Goal: Task Accomplishment & Management: Use online tool/utility

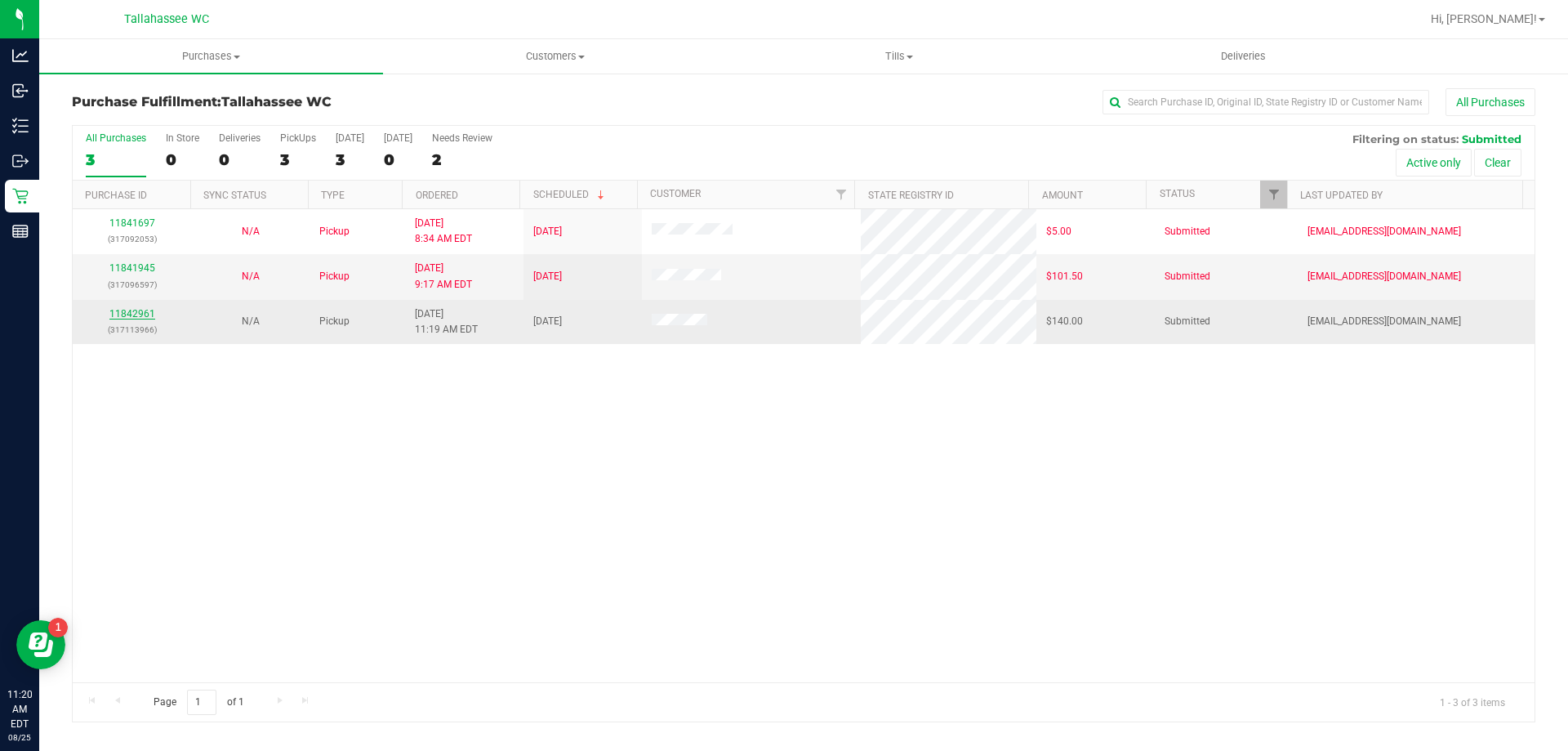
click at [127, 316] on link "11842961" at bounding box center [132, 313] width 45 height 11
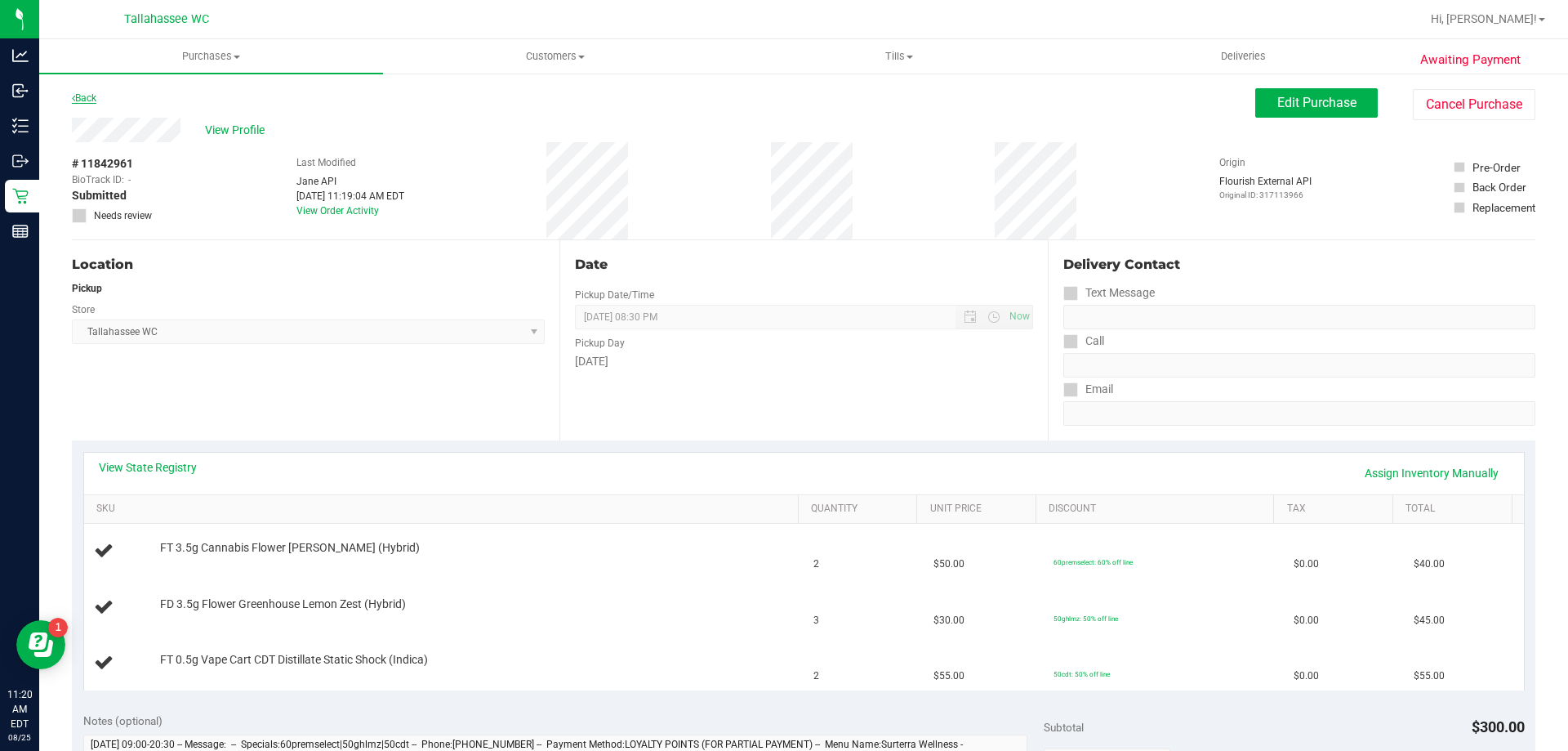
click at [85, 98] on link "Back" at bounding box center [84, 98] width 25 height 11
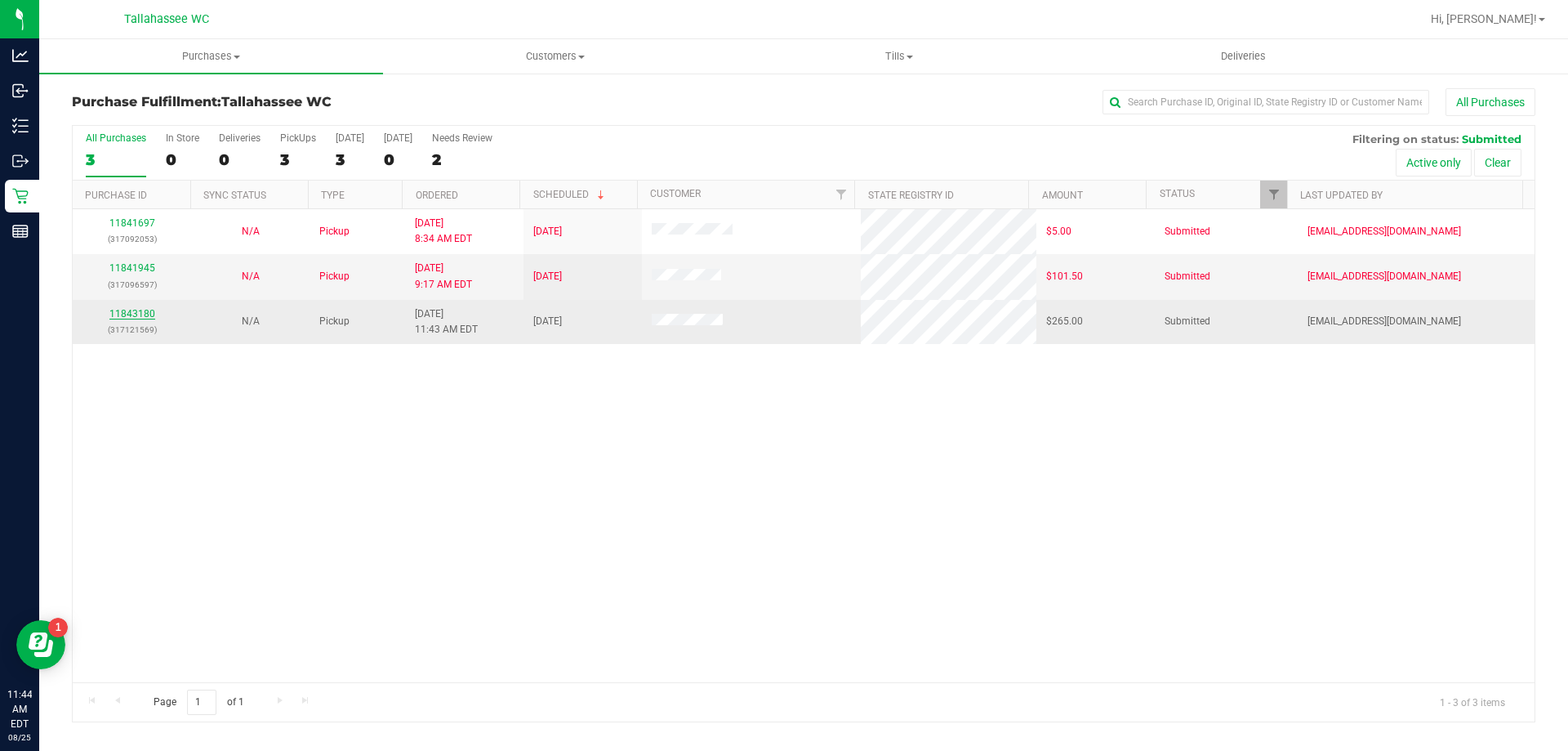
click at [116, 311] on link "11843180" at bounding box center [132, 313] width 45 height 11
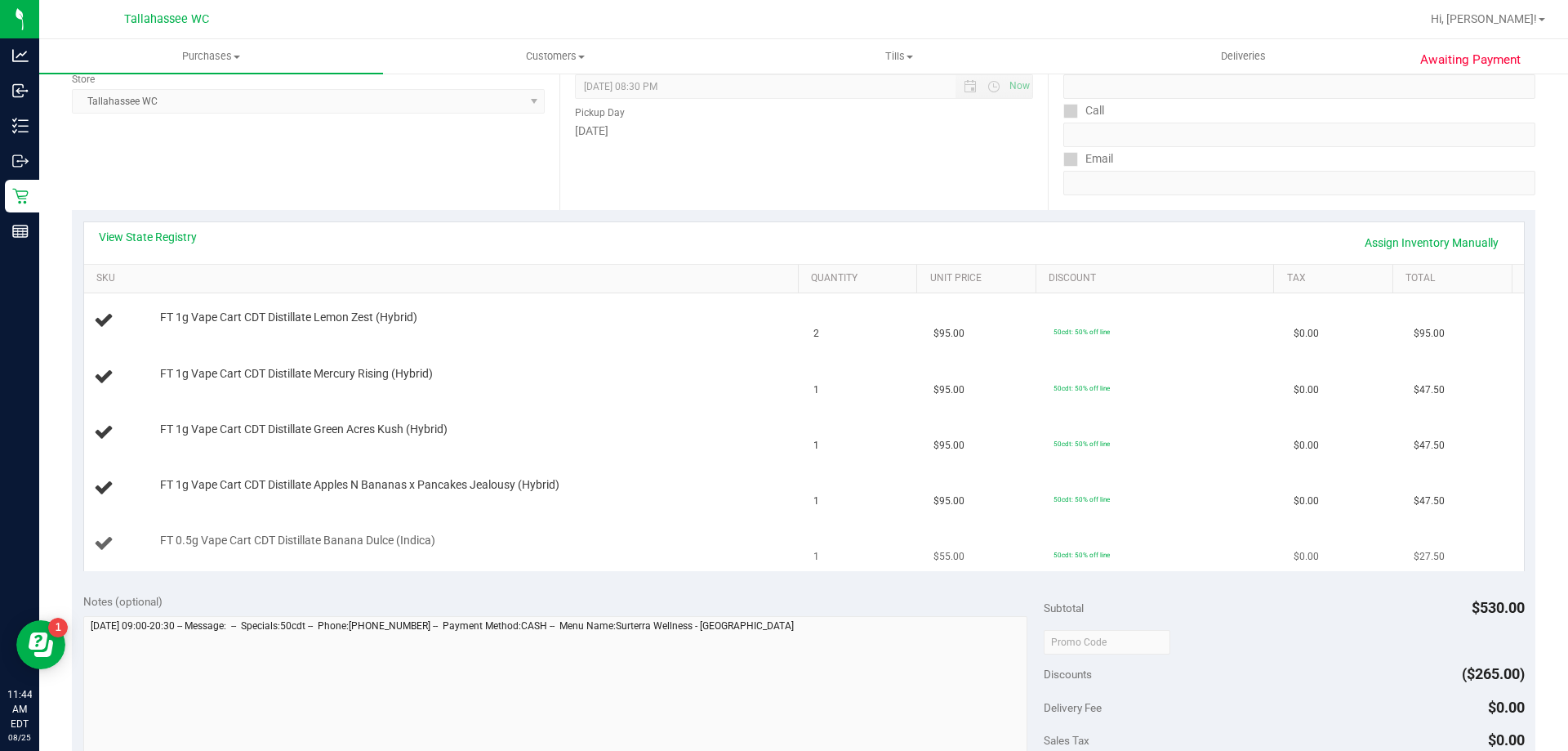
scroll to position [245, 0]
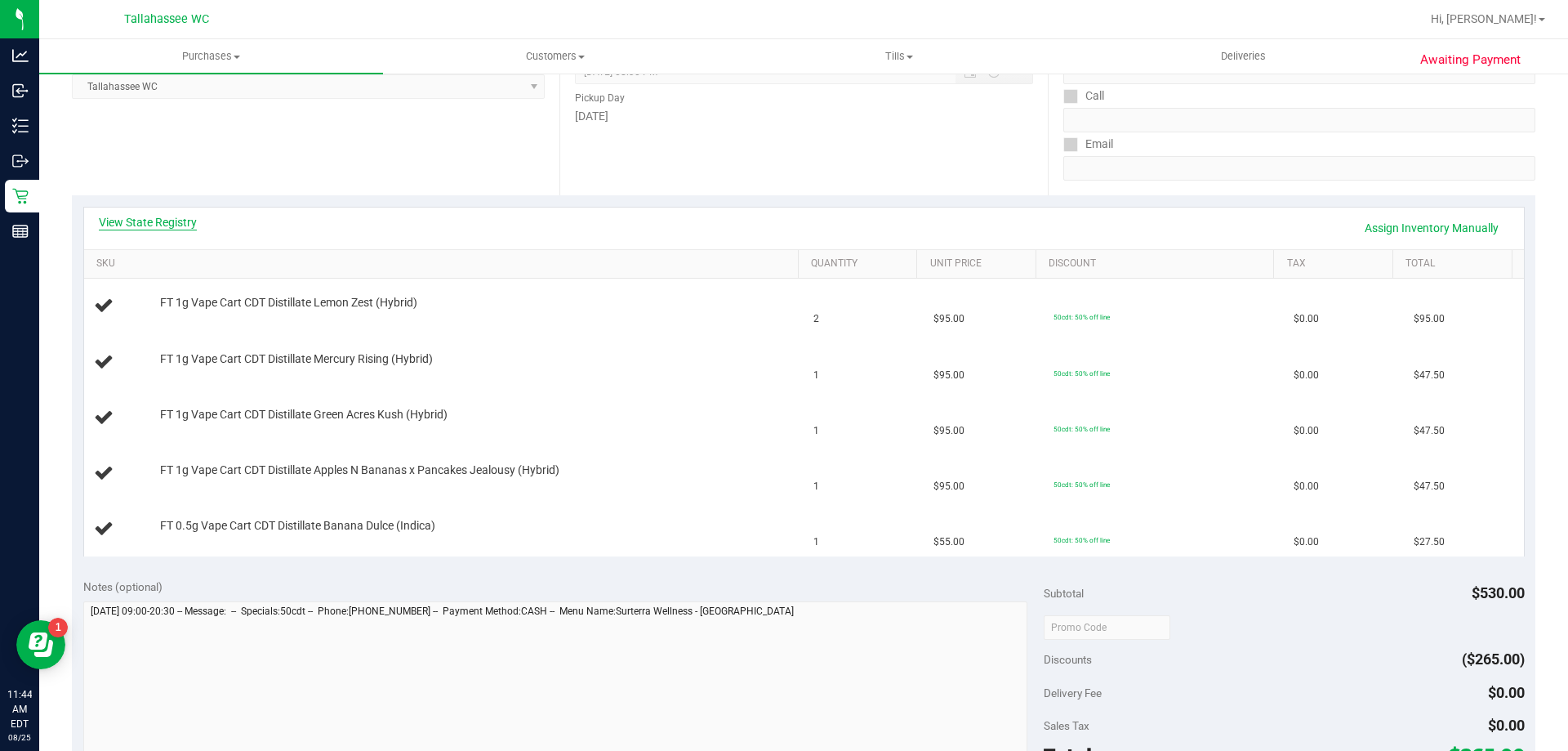
click at [126, 224] on link "View State Registry" at bounding box center [147, 222] width 98 height 16
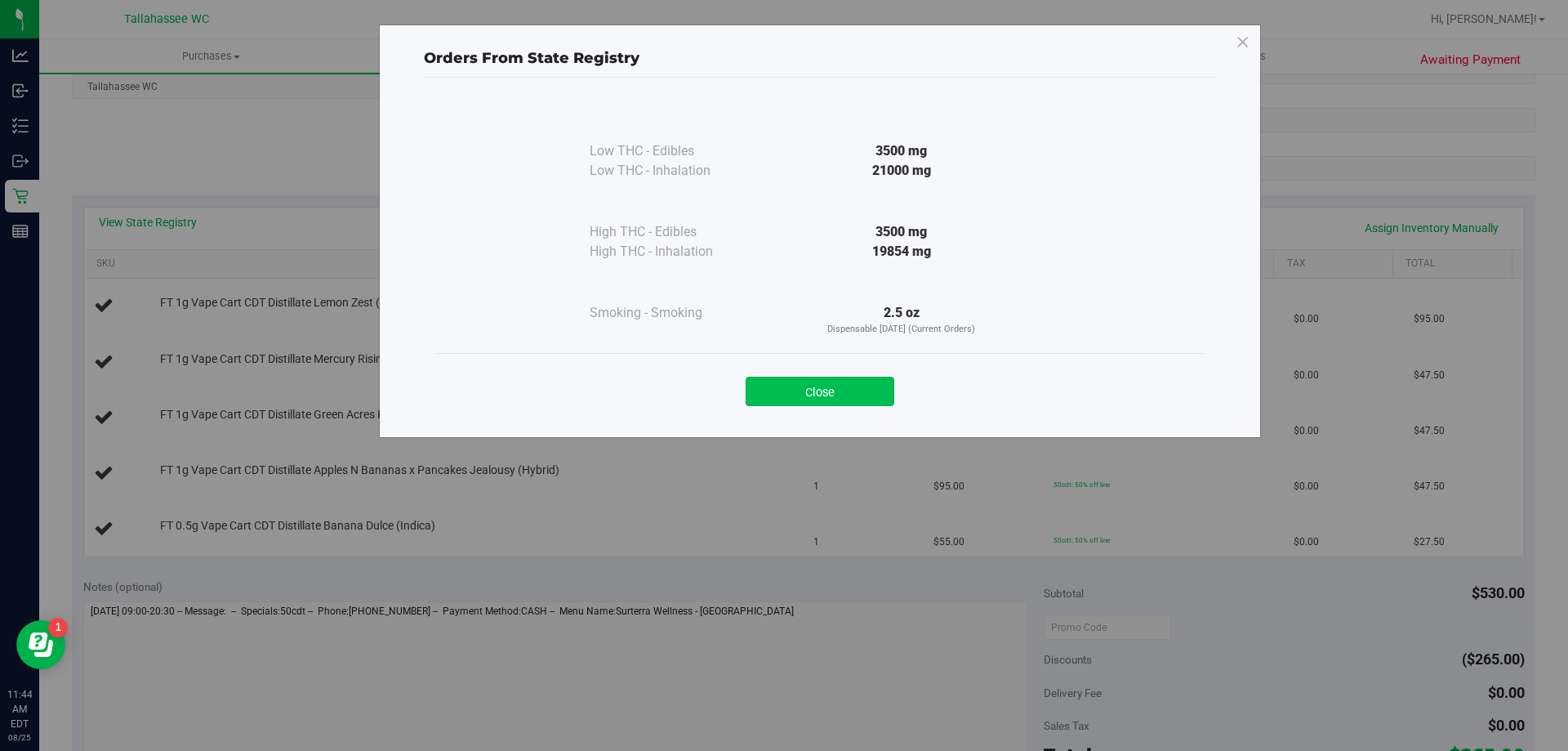
click at [807, 395] on button "Close" at bounding box center [820, 391] width 149 height 29
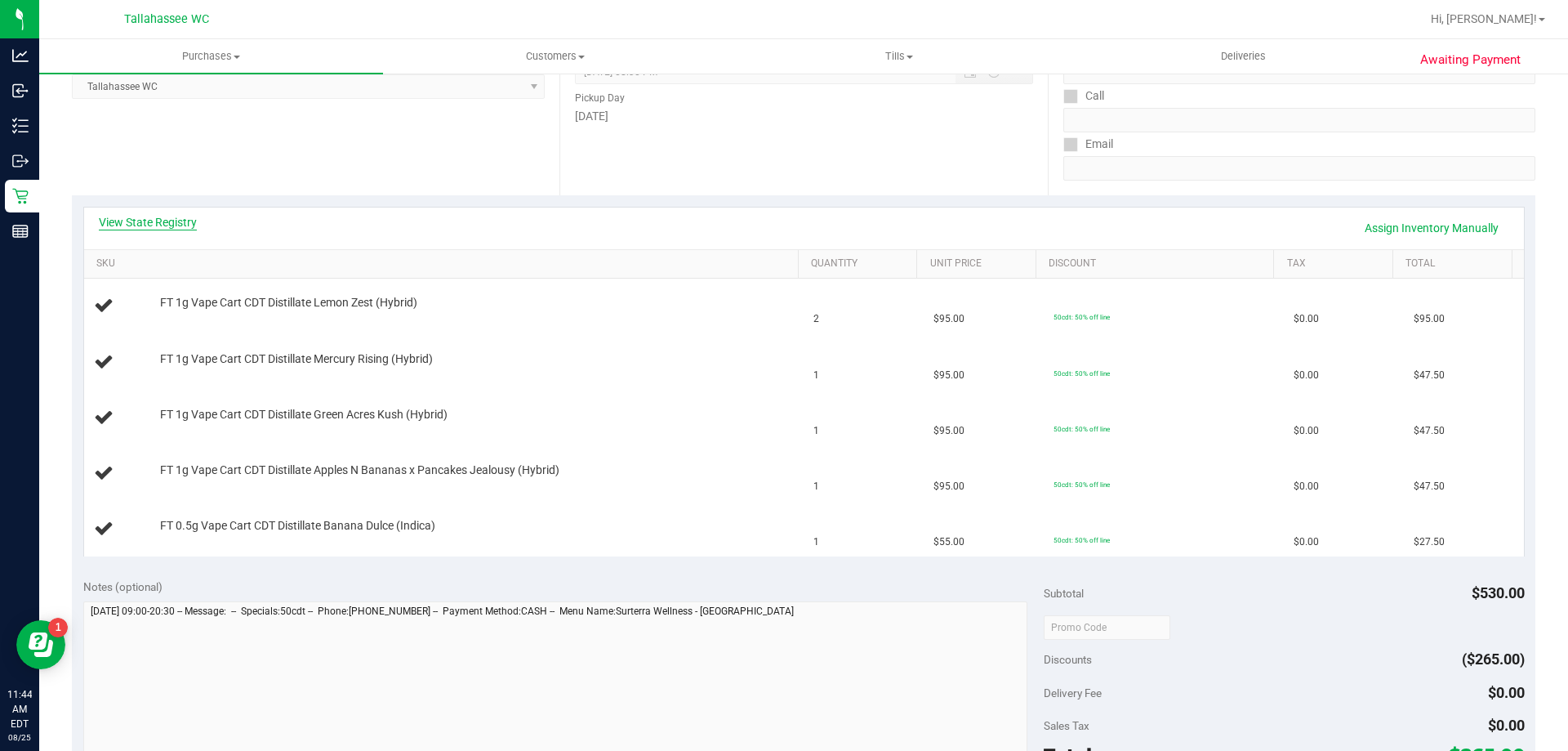
click at [130, 218] on link "View State Registry" at bounding box center [147, 222] width 98 height 16
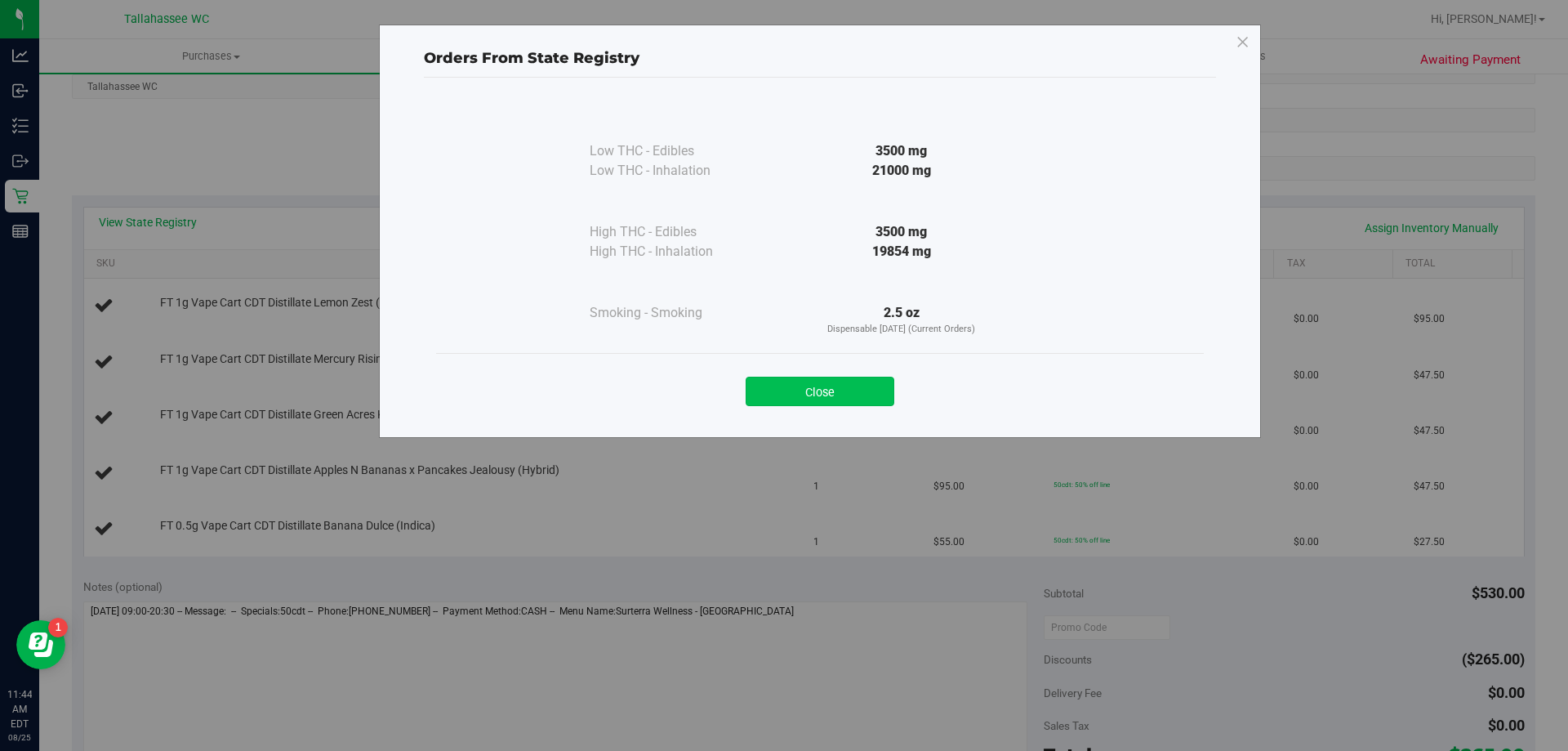
click at [796, 396] on button "Close" at bounding box center [820, 391] width 149 height 29
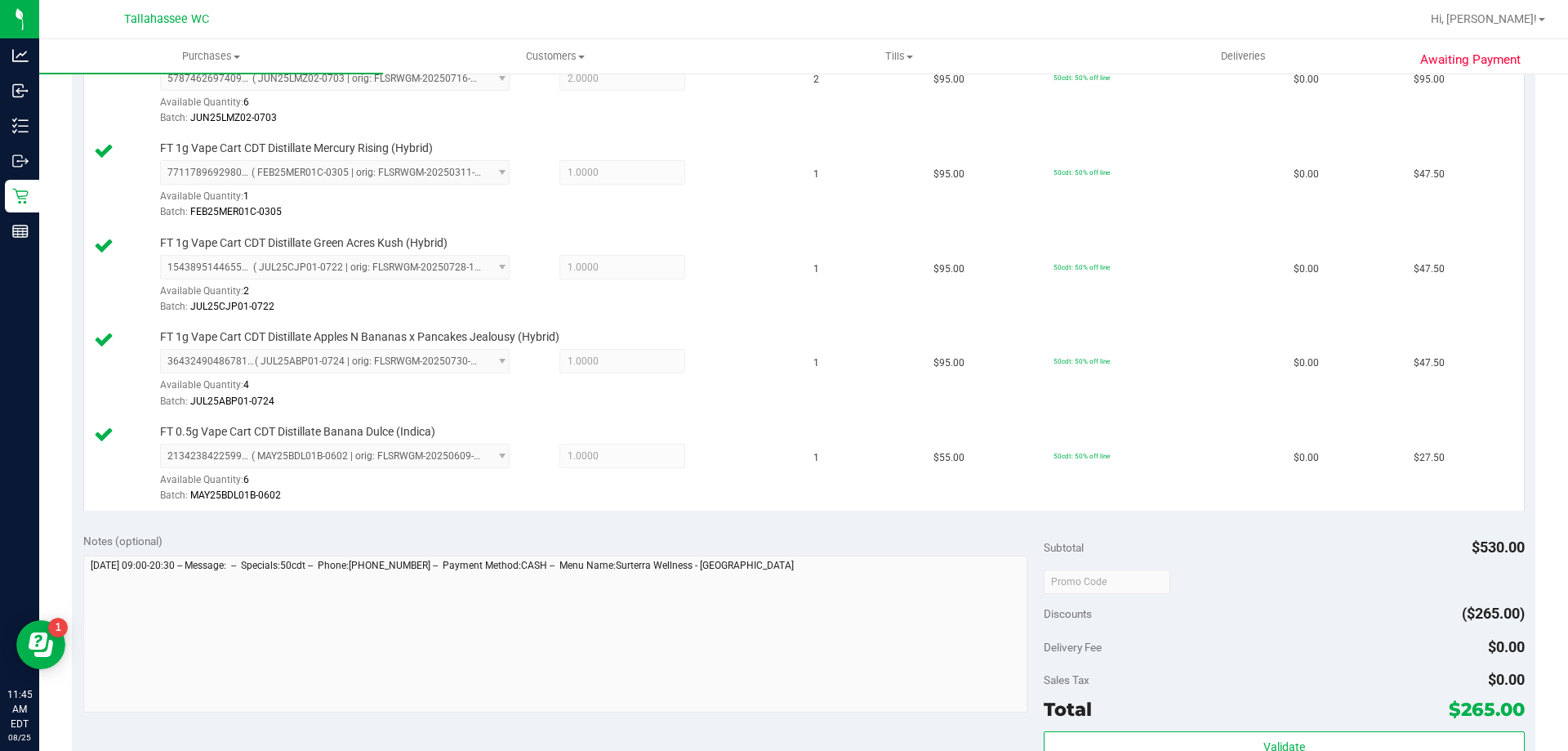
scroll to position [572, 0]
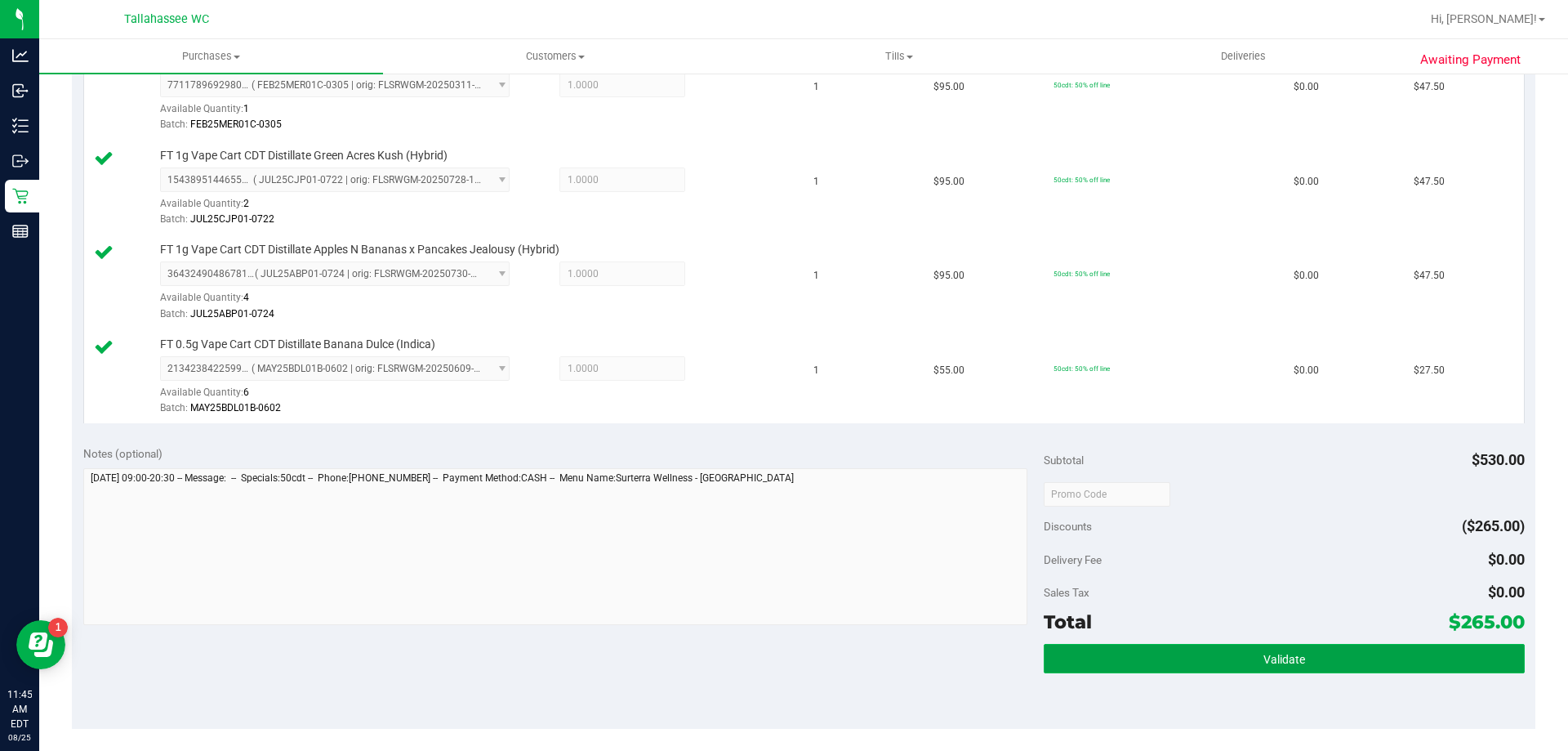
click at [1060, 666] on button "Validate" at bounding box center [1284, 659] width 480 height 29
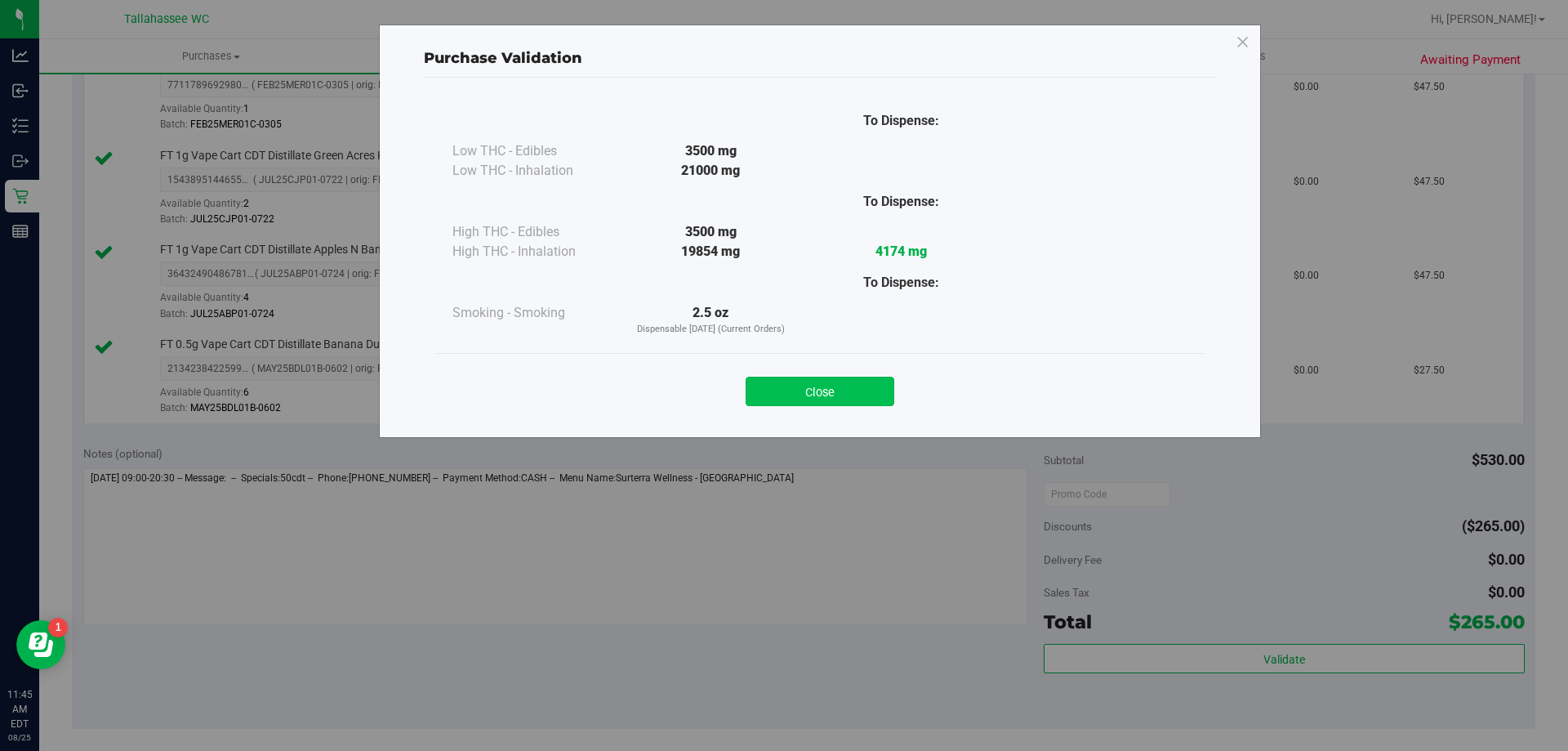
click at [766, 403] on button "Close" at bounding box center [820, 391] width 149 height 29
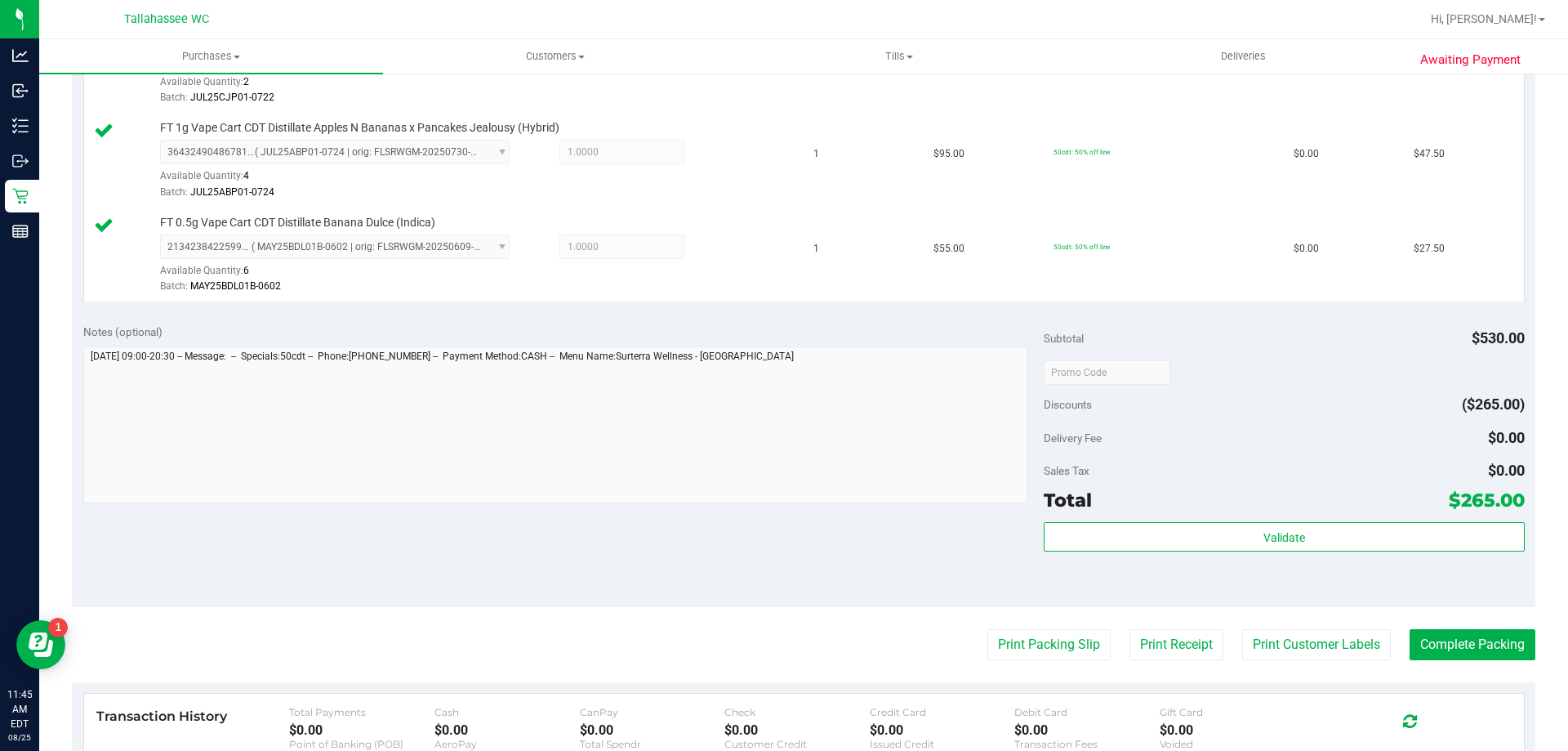
scroll to position [817, 0]
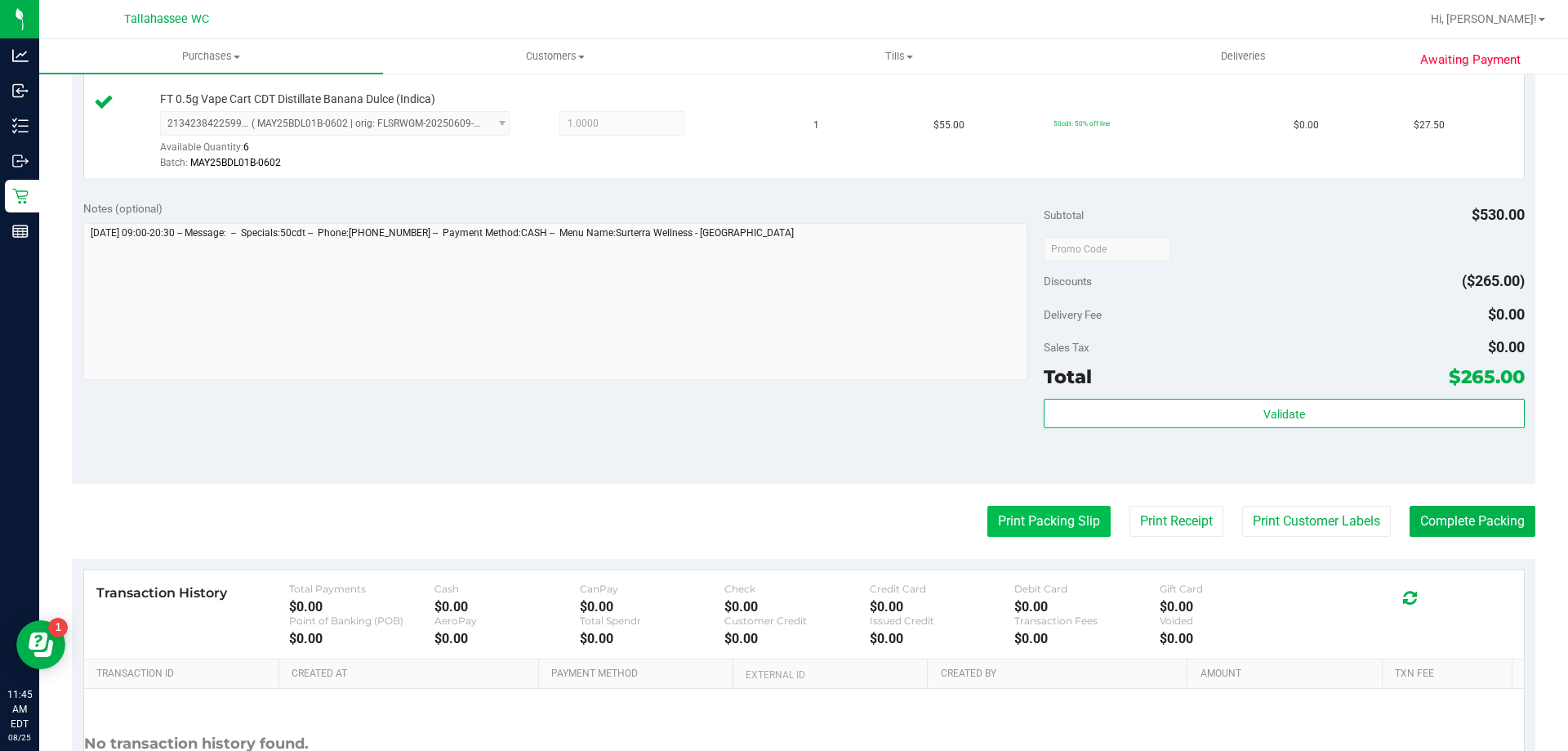
click at [1045, 536] on button "Print Packing Slip" at bounding box center [1049, 521] width 123 height 31
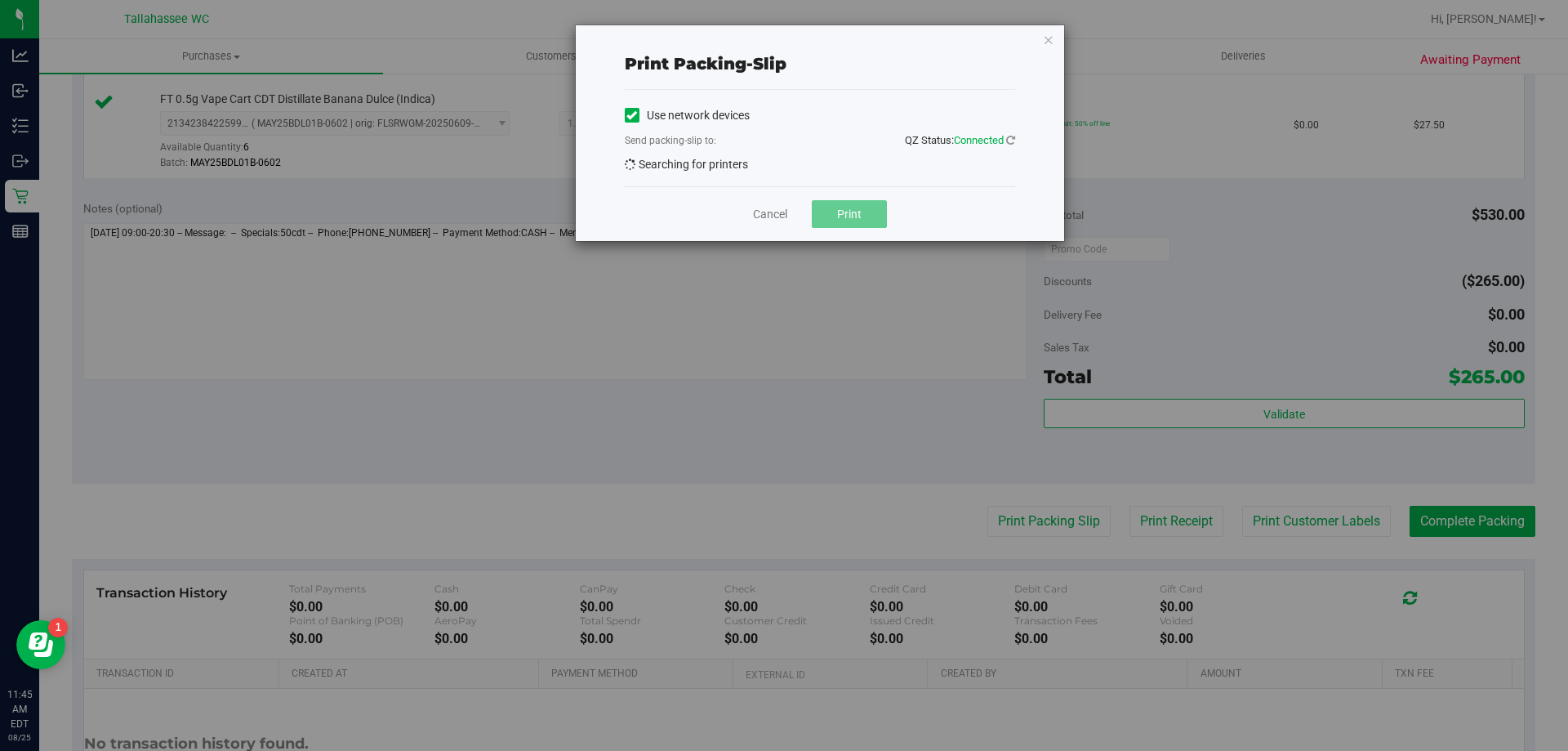
click at [1045, 531] on div "Print packing-slip Use network devices Send packing-slip to: QZ Status: Connect…" at bounding box center [790, 375] width 1581 height 751
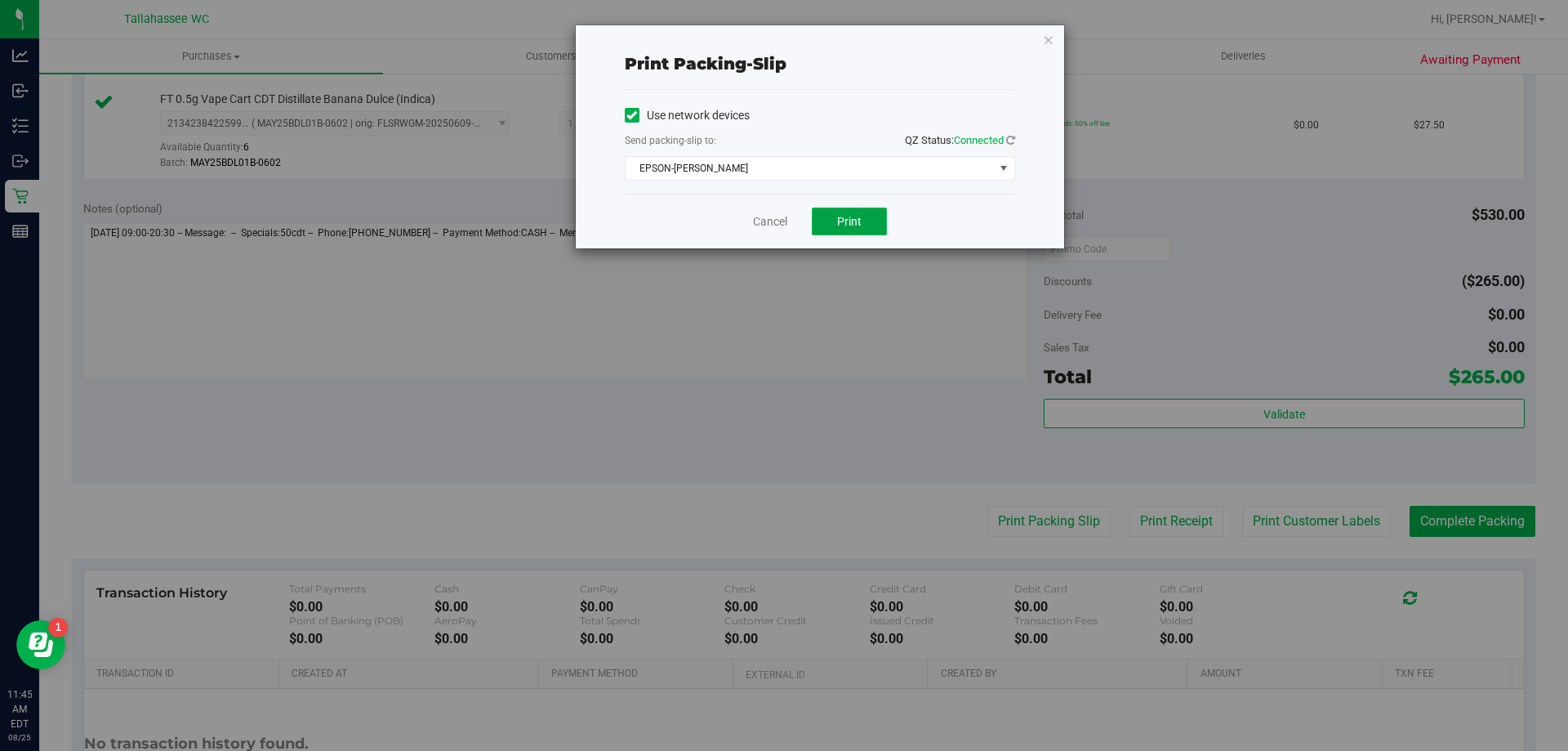
click at [841, 230] on button "Print" at bounding box center [850, 221] width 75 height 27
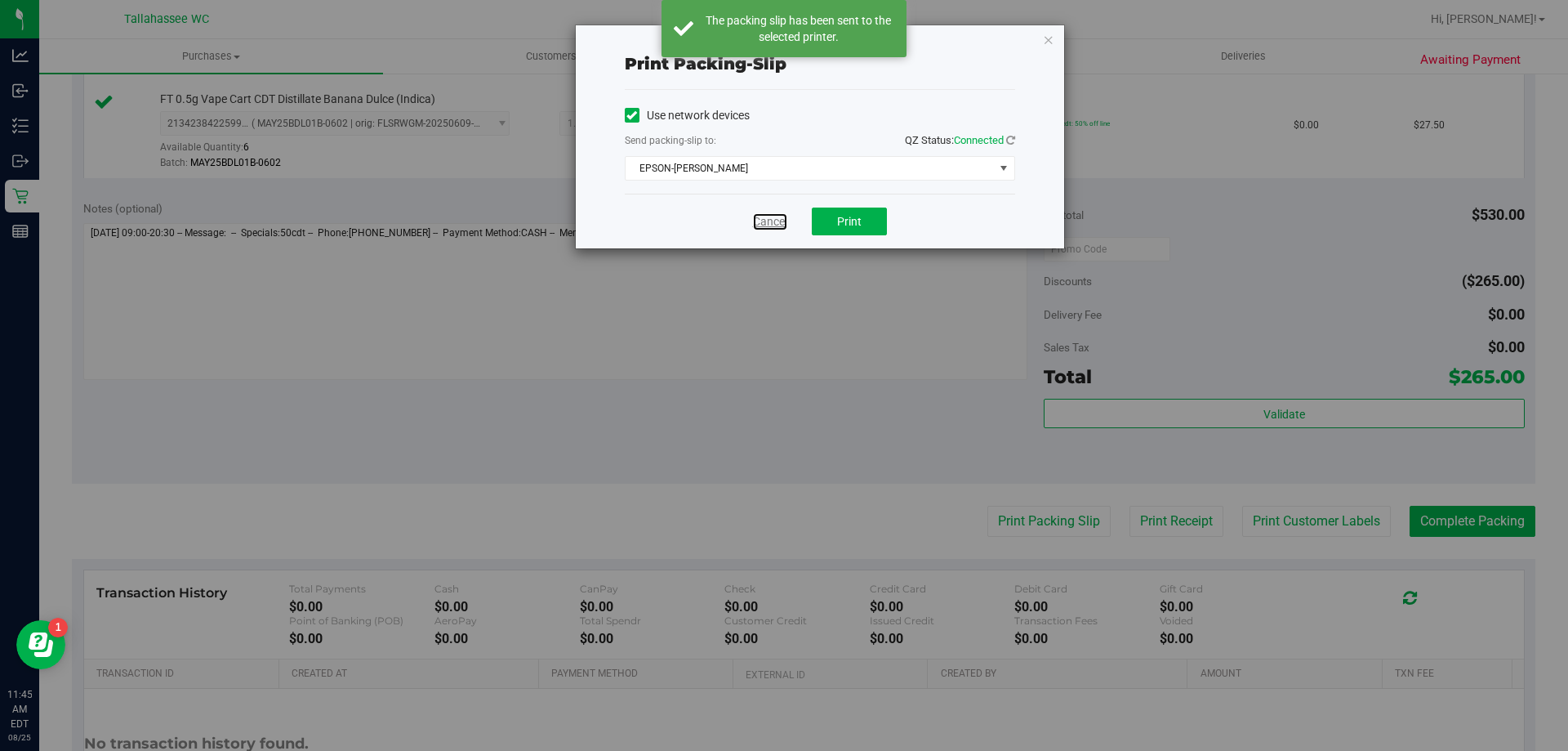
click at [772, 223] on link "Cancel" at bounding box center [770, 222] width 34 height 17
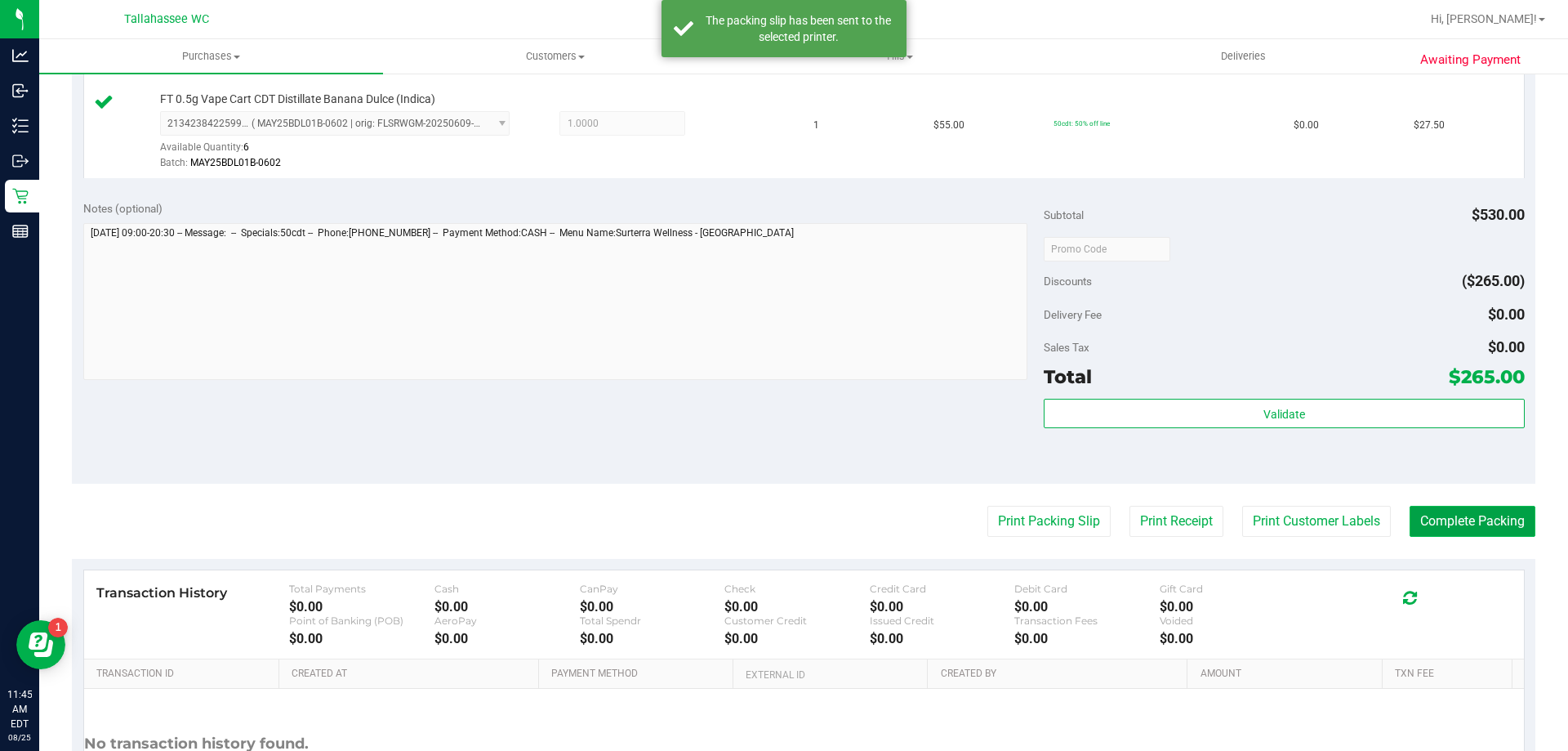
click at [1419, 513] on button "Complete Packing" at bounding box center [1472, 521] width 126 height 31
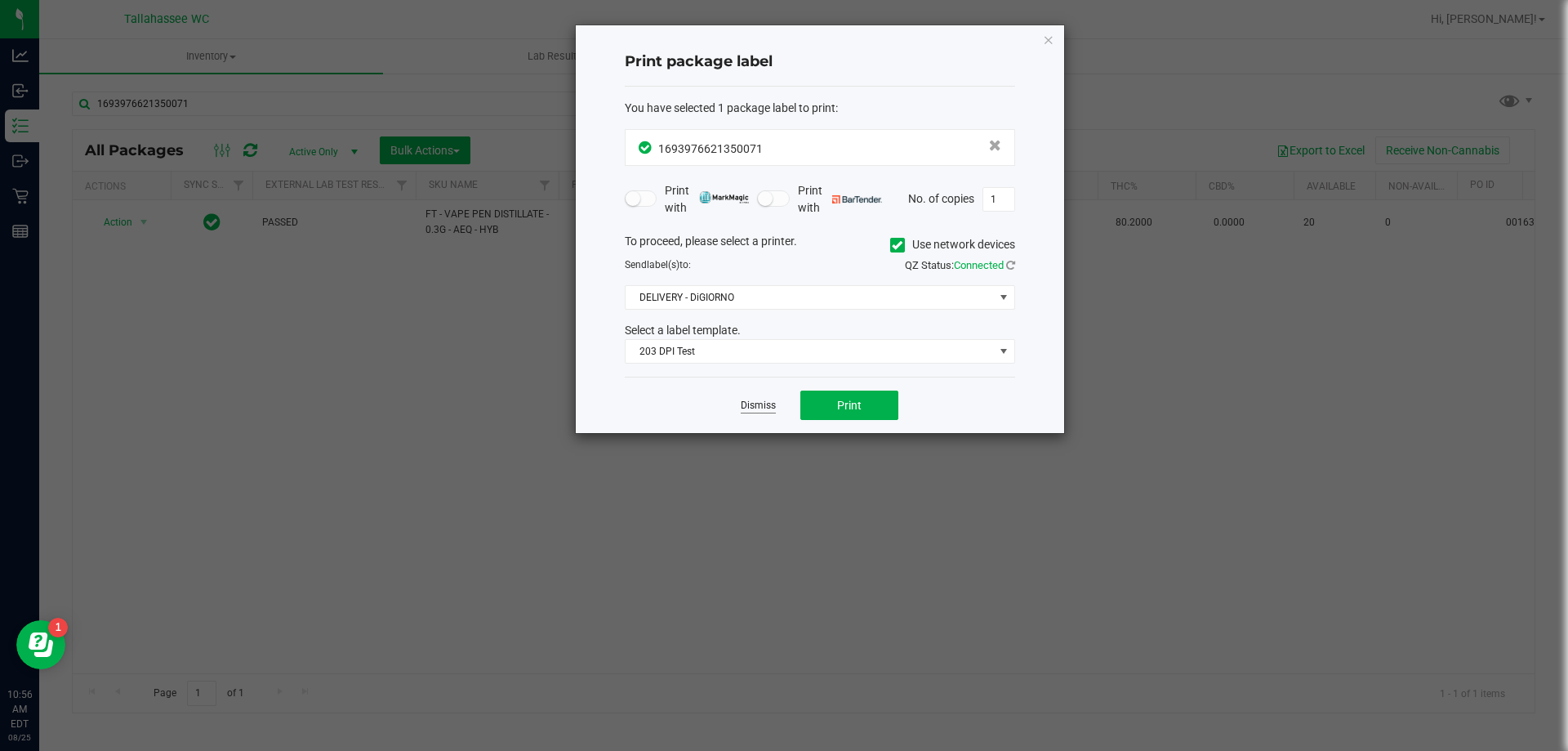
click at [760, 403] on link "Dismiss" at bounding box center [758, 405] width 35 height 14
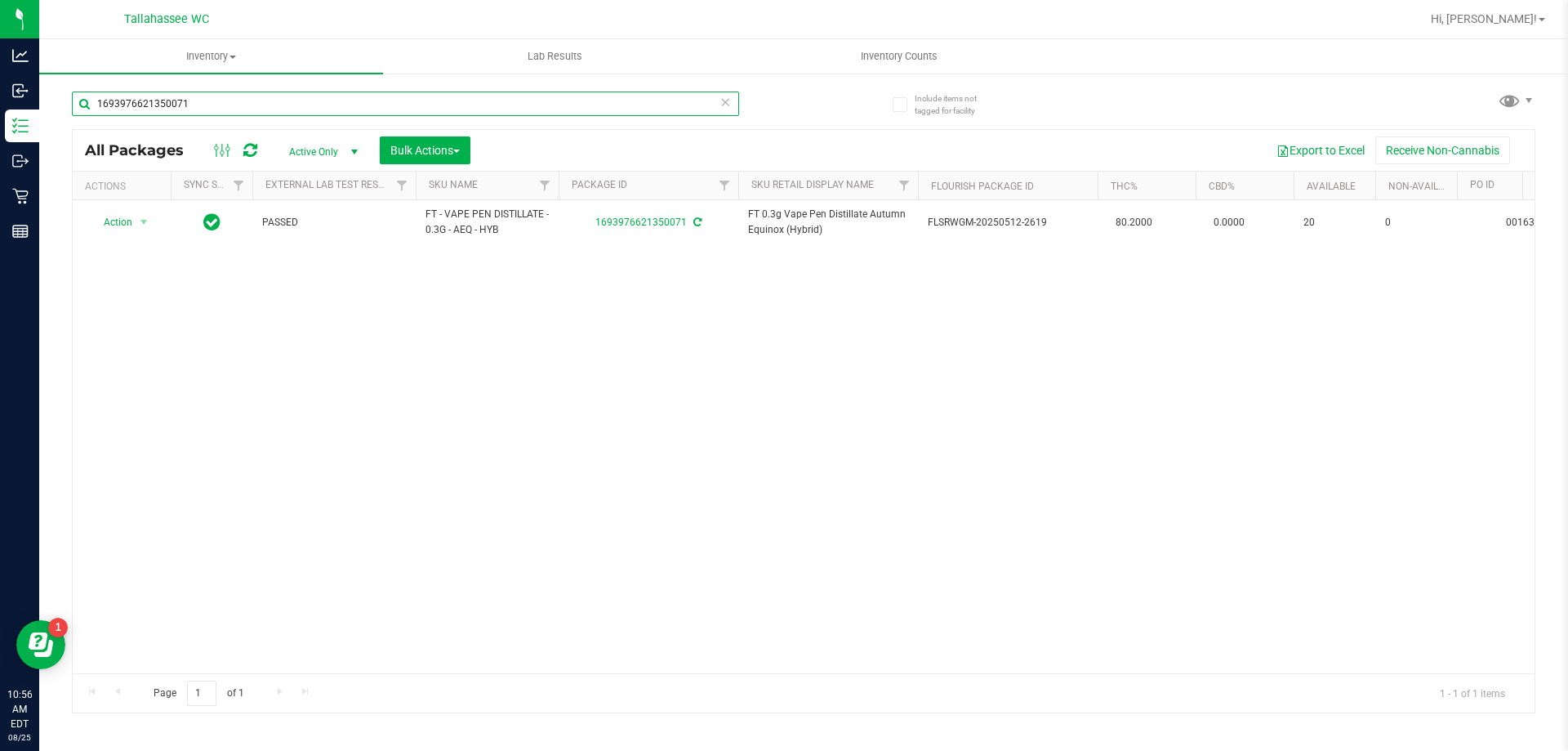
click at [212, 110] on input "1693976621350071" at bounding box center [405, 104] width 667 height 25
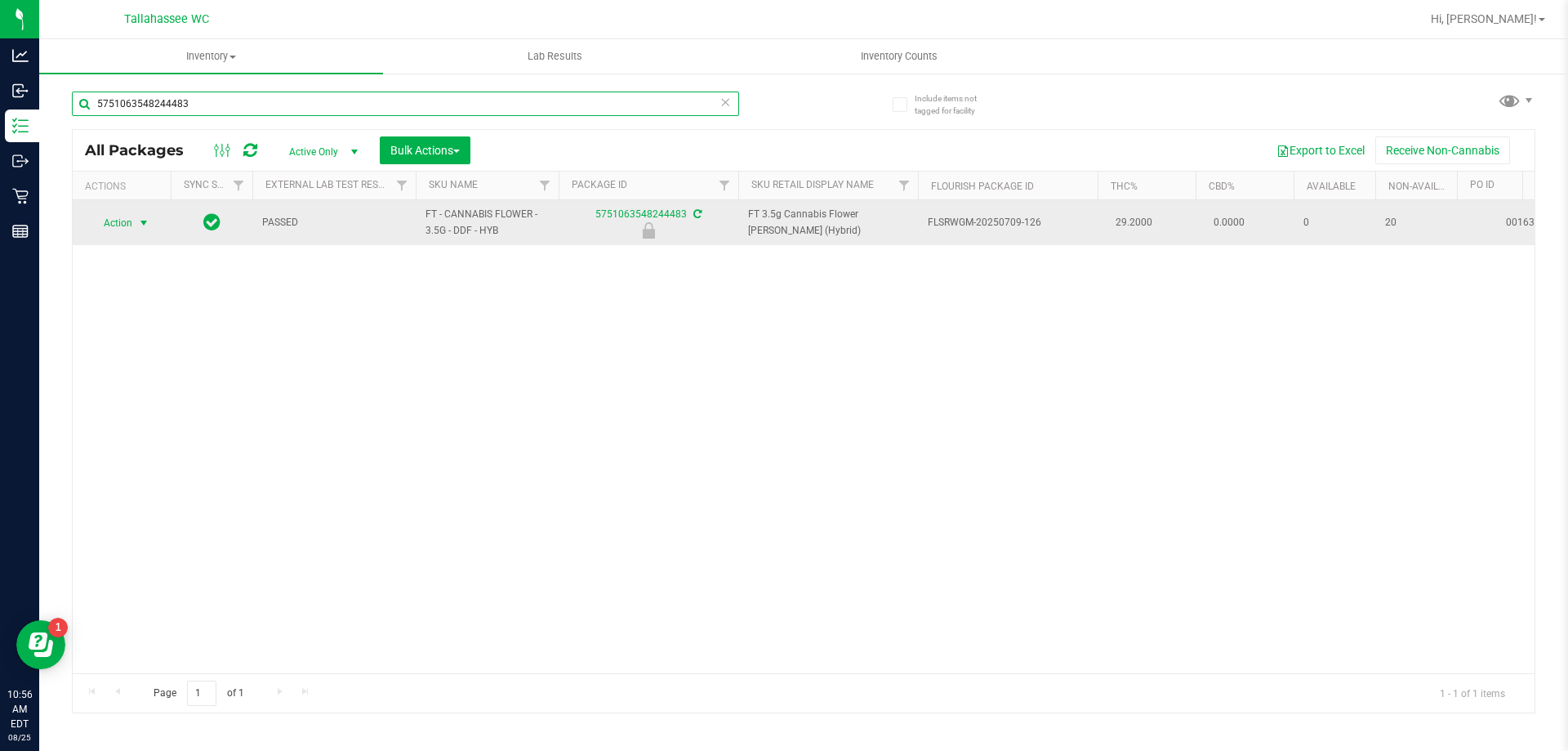
type input "5751063548244483"
click at [143, 224] on span "select" at bounding box center [143, 223] width 13 height 13
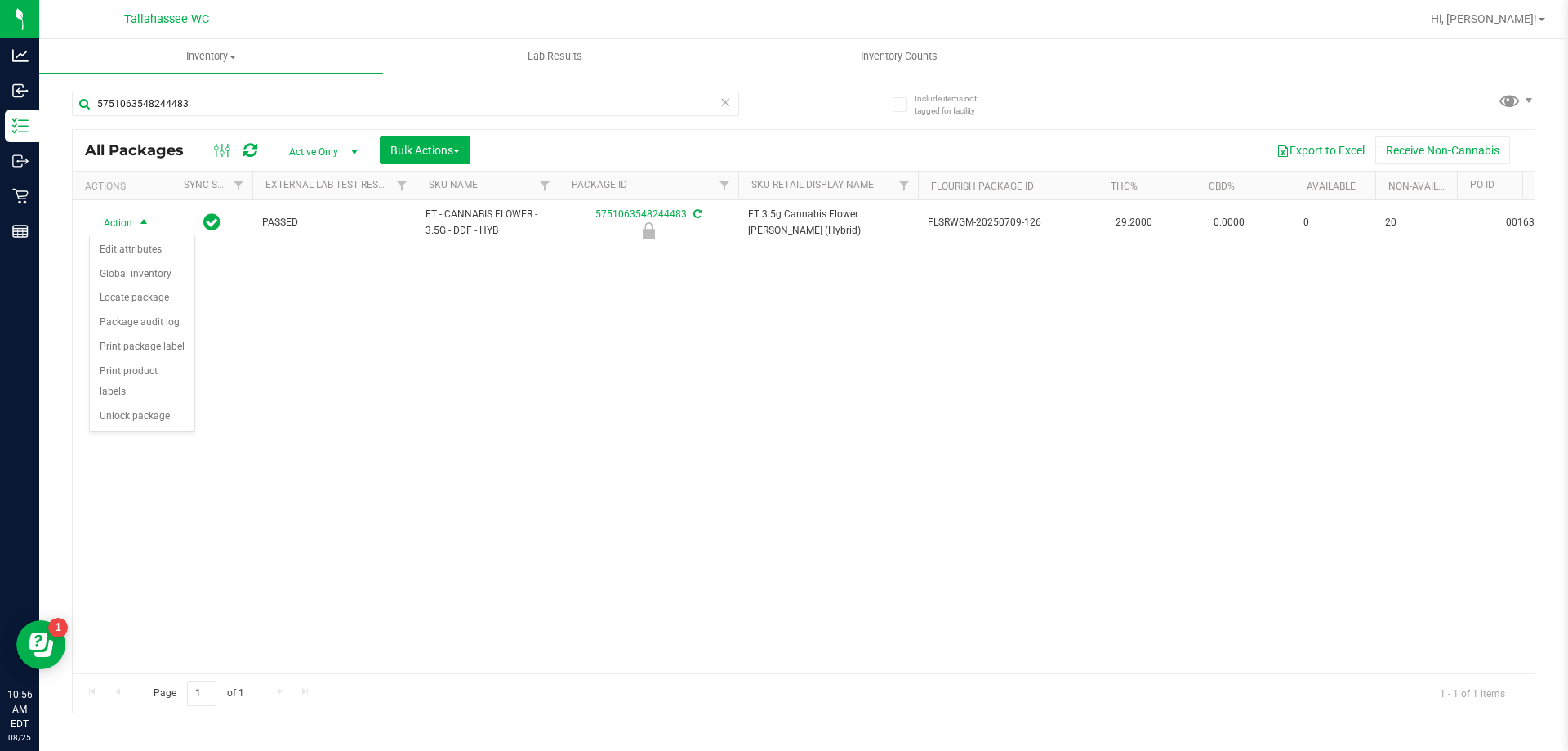
click at [377, 352] on div "Action Action Edit attributes Global inventory Locate package Package audit log…" at bounding box center [803, 437] width 1462 height 473
click at [407, 156] on span "Bulk Actions" at bounding box center [425, 150] width 69 height 13
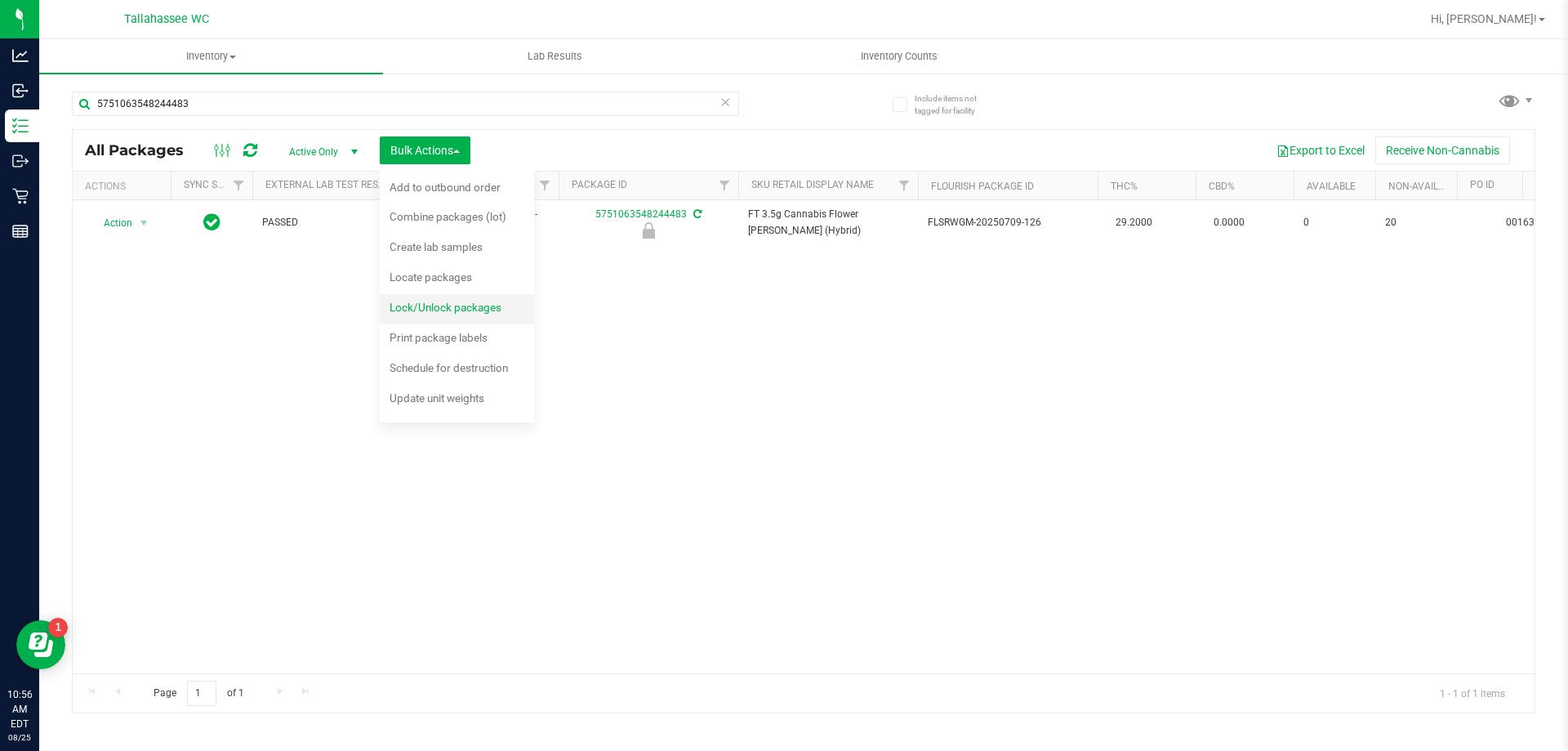
click at [494, 321] on div "Lock/Unlock packages" at bounding box center [456, 309] width 134 height 27
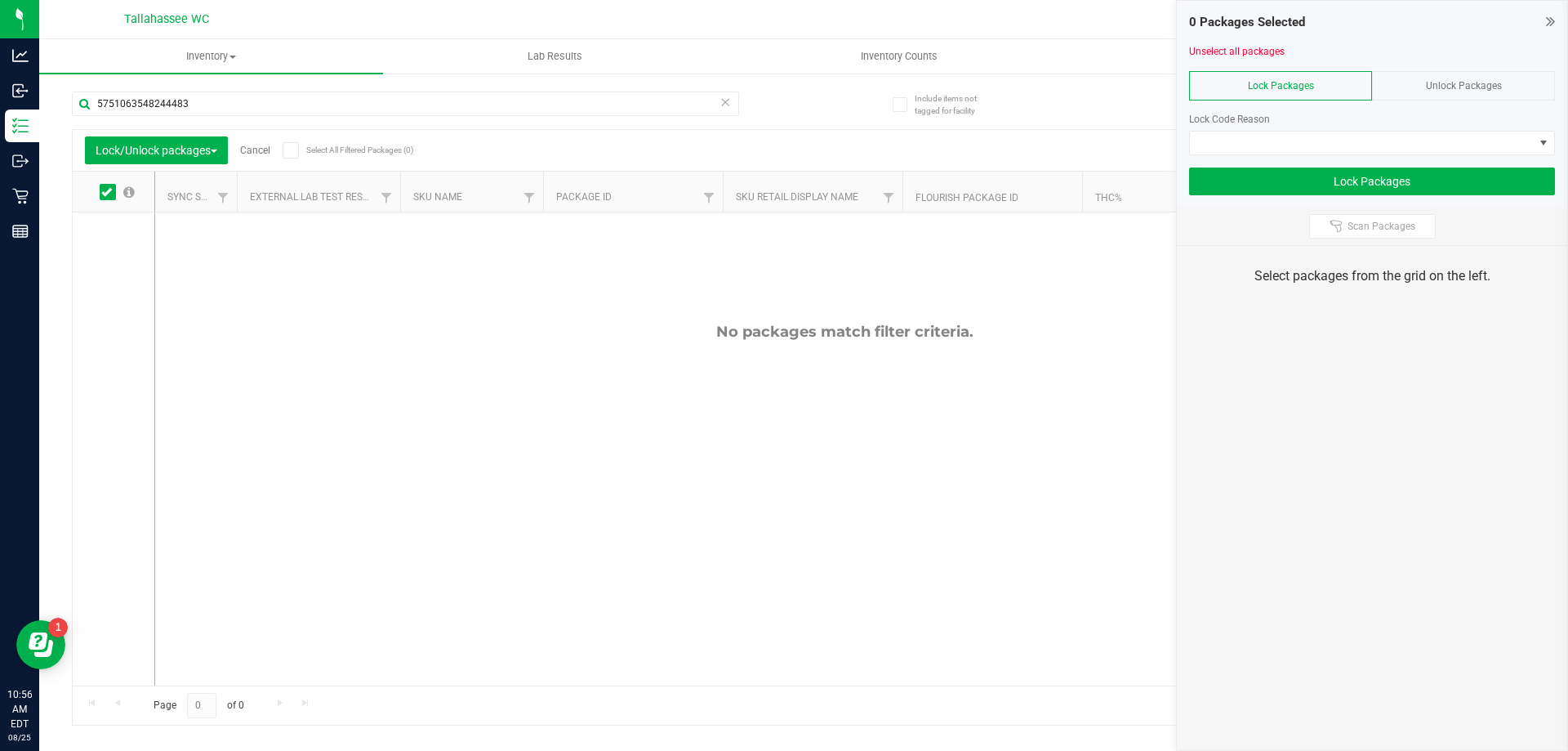
click at [1470, 92] on div "Unlock Packages" at bounding box center [1464, 86] width 183 height 29
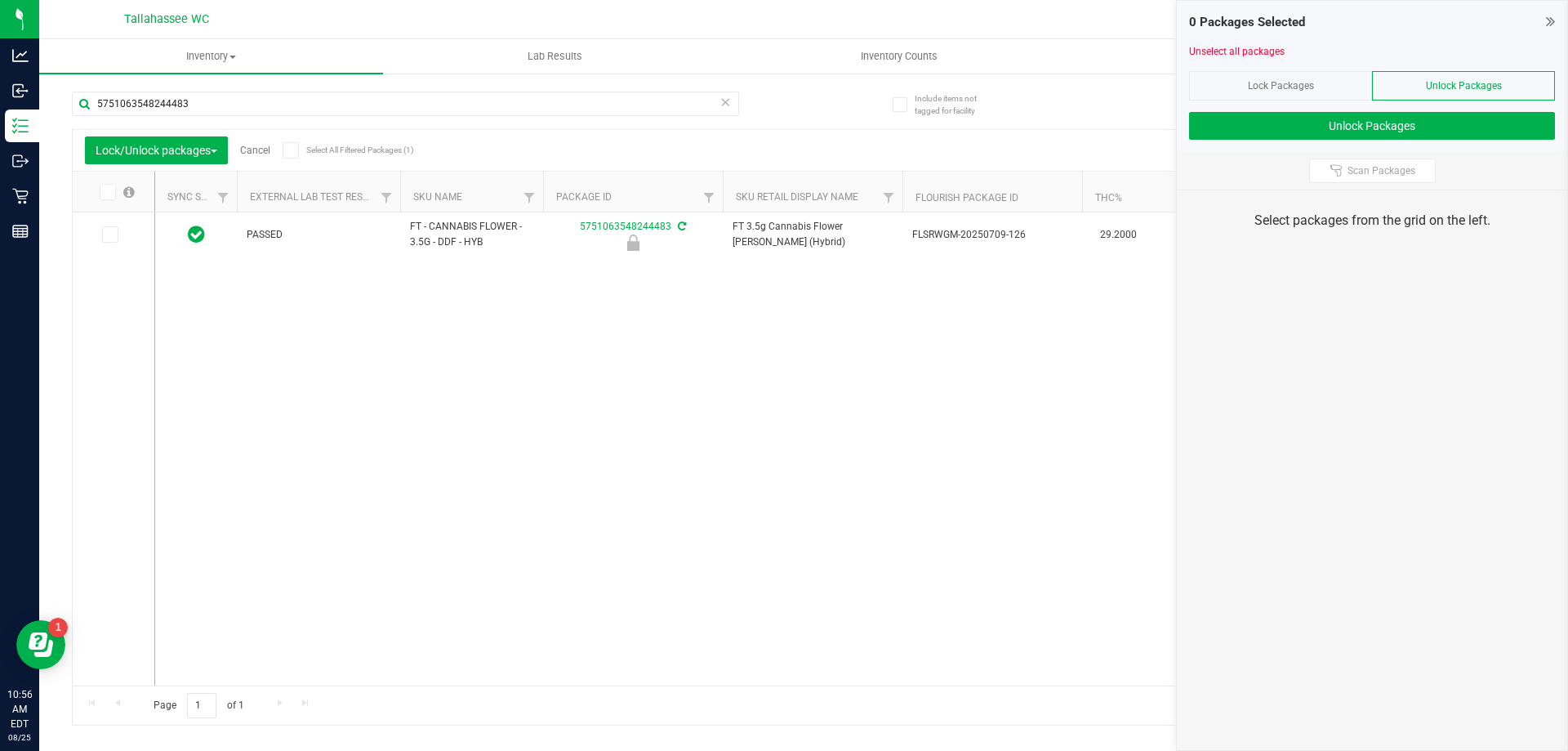
click at [299, 154] on span at bounding box center [290, 150] width 16 height 16
click at [0, 0] on input "Select All Filtered Packages (1)" at bounding box center [0, 0] width 0 height 0
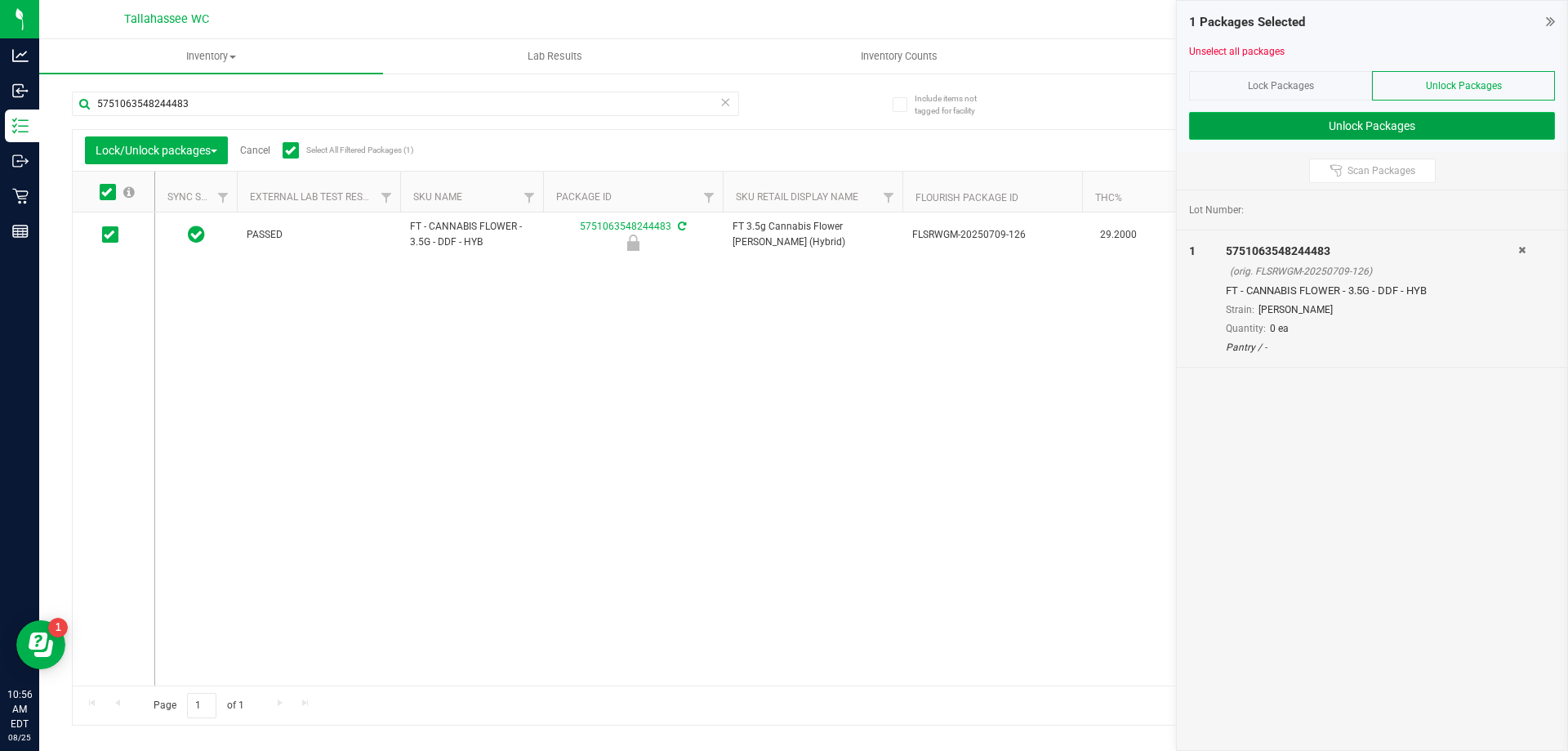
click at [1292, 134] on button "Unlock Packages" at bounding box center [1372, 126] width 366 height 27
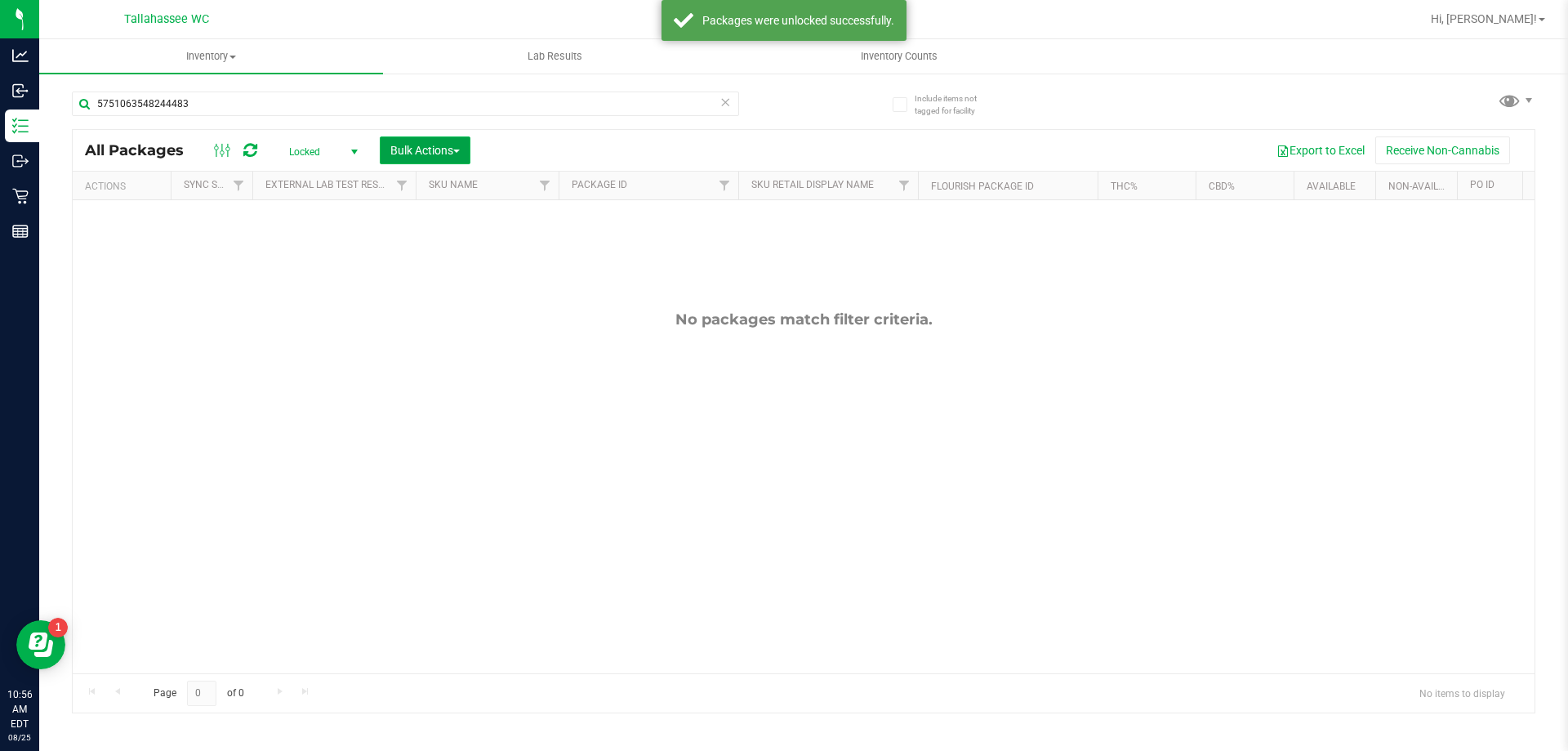
click at [400, 150] on span "Bulk Actions" at bounding box center [425, 150] width 69 height 13
click at [468, 313] on span "Lock/Unlock packages" at bounding box center [445, 307] width 112 height 13
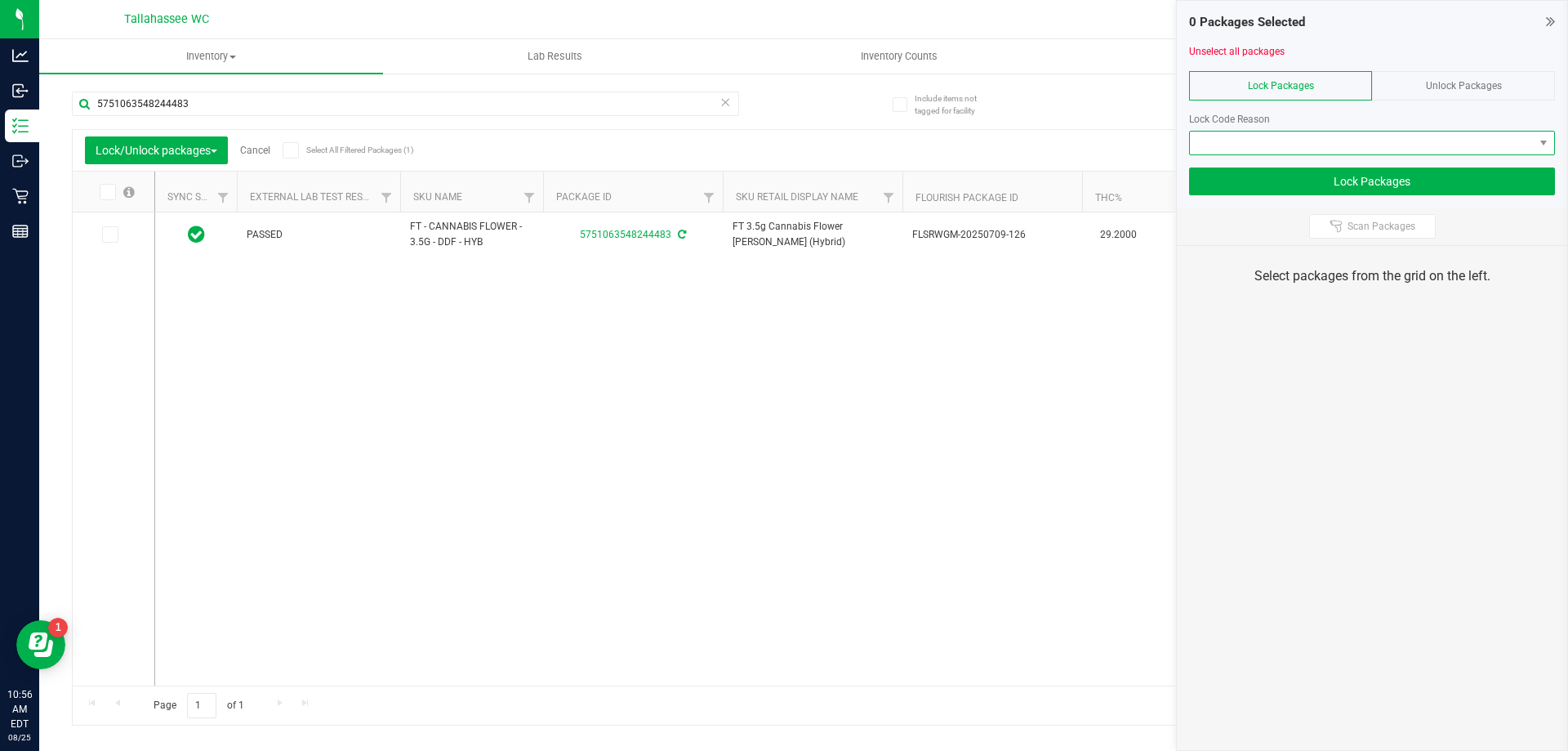
click at [1333, 141] on span at bounding box center [1362, 143] width 344 height 23
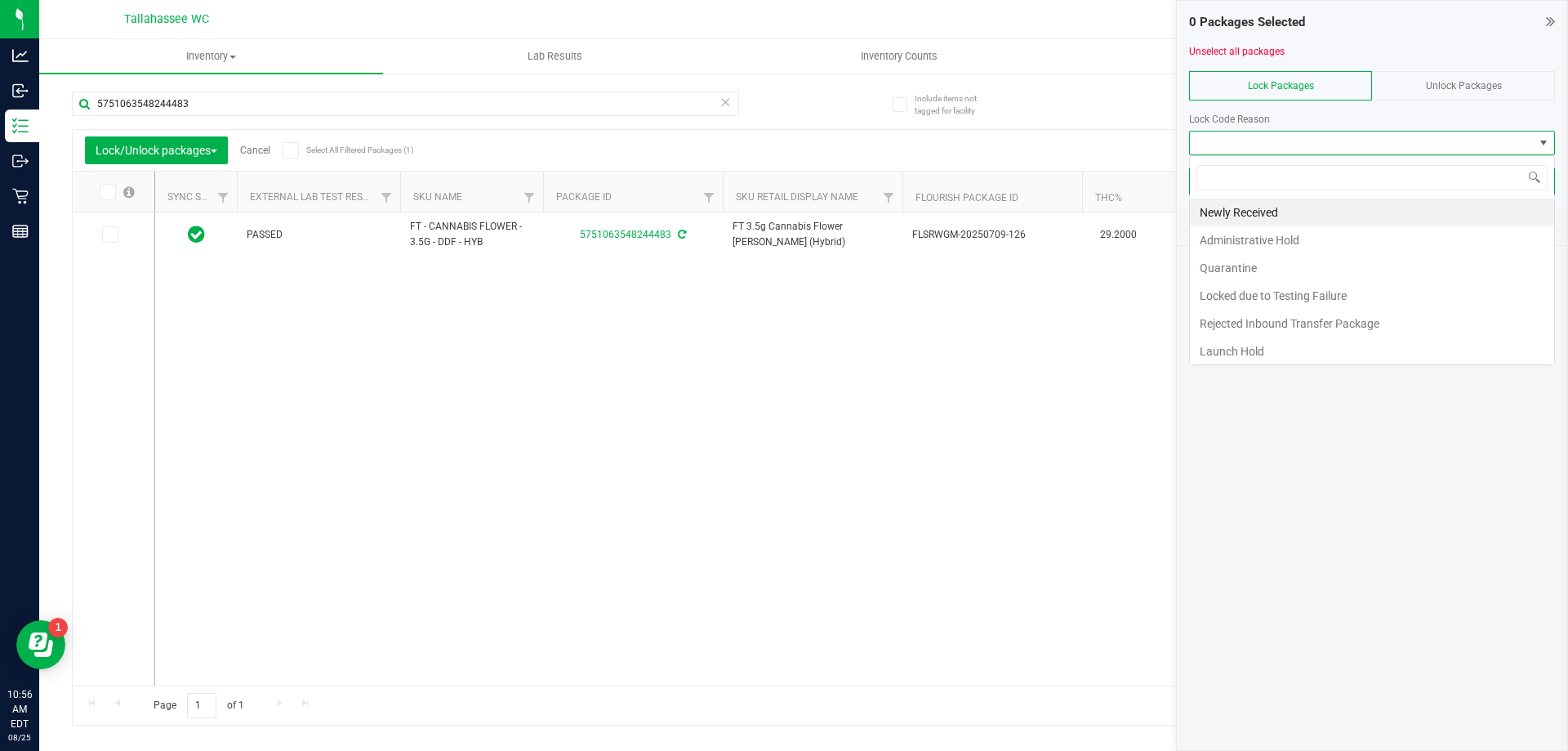
scroll to position [25, 366]
click at [1275, 265] on li "Quarantine" at bounding box center [1372, 268] width 364 height 27
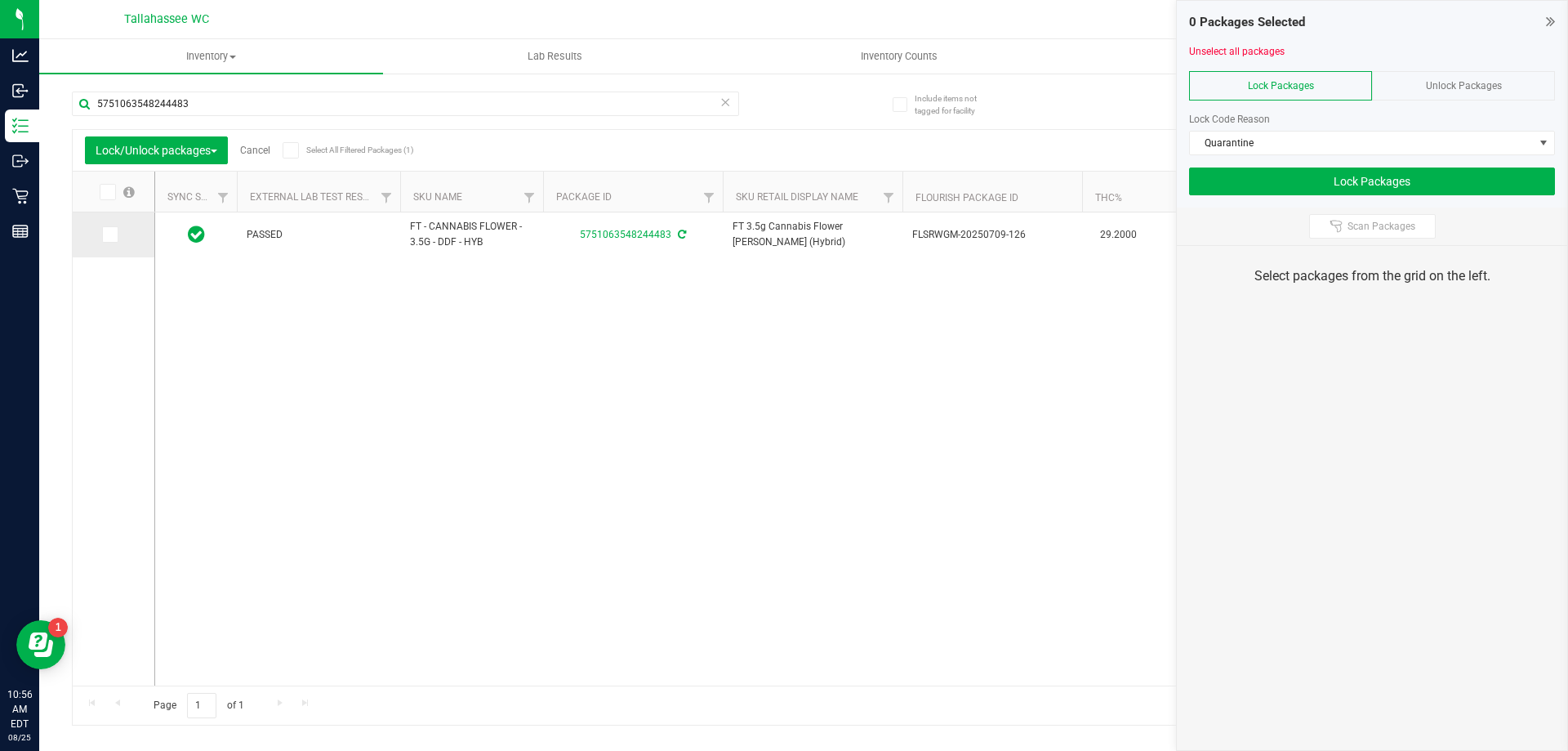
click at [111, 235] on icon at bounding box center [109, 235] width 10 height 0
click at [0, 0] on input "checkbox" at bounding box center [0, 0] width 0 height 0
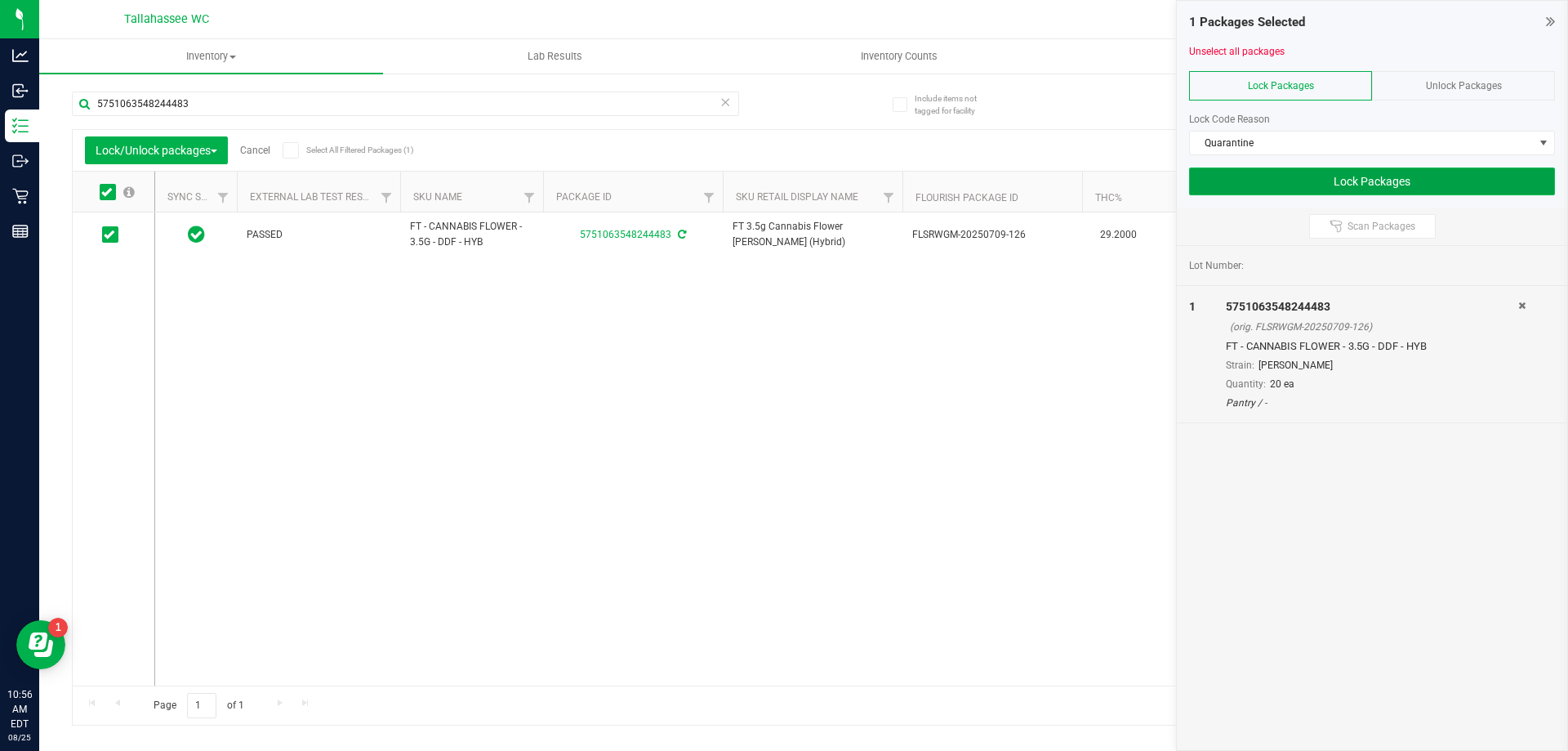
click at [1365, 180] on button "Lock Packages" at bounding box center [1372, 182] width 366 height 27
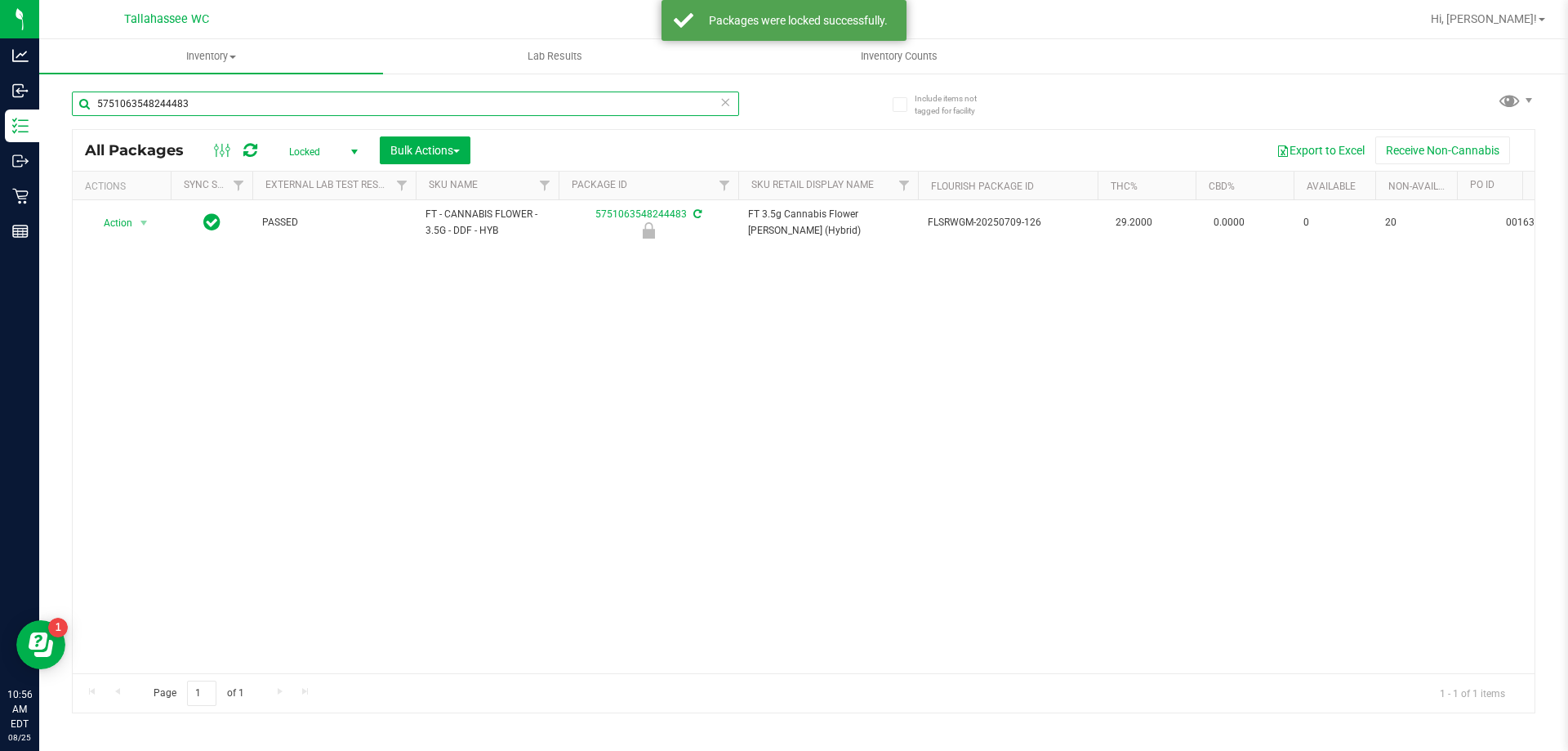
click at [403, 106] on input "5751063548244483" at bounding box center [405, 104] width 667 height 25
type input "8452040200439133"
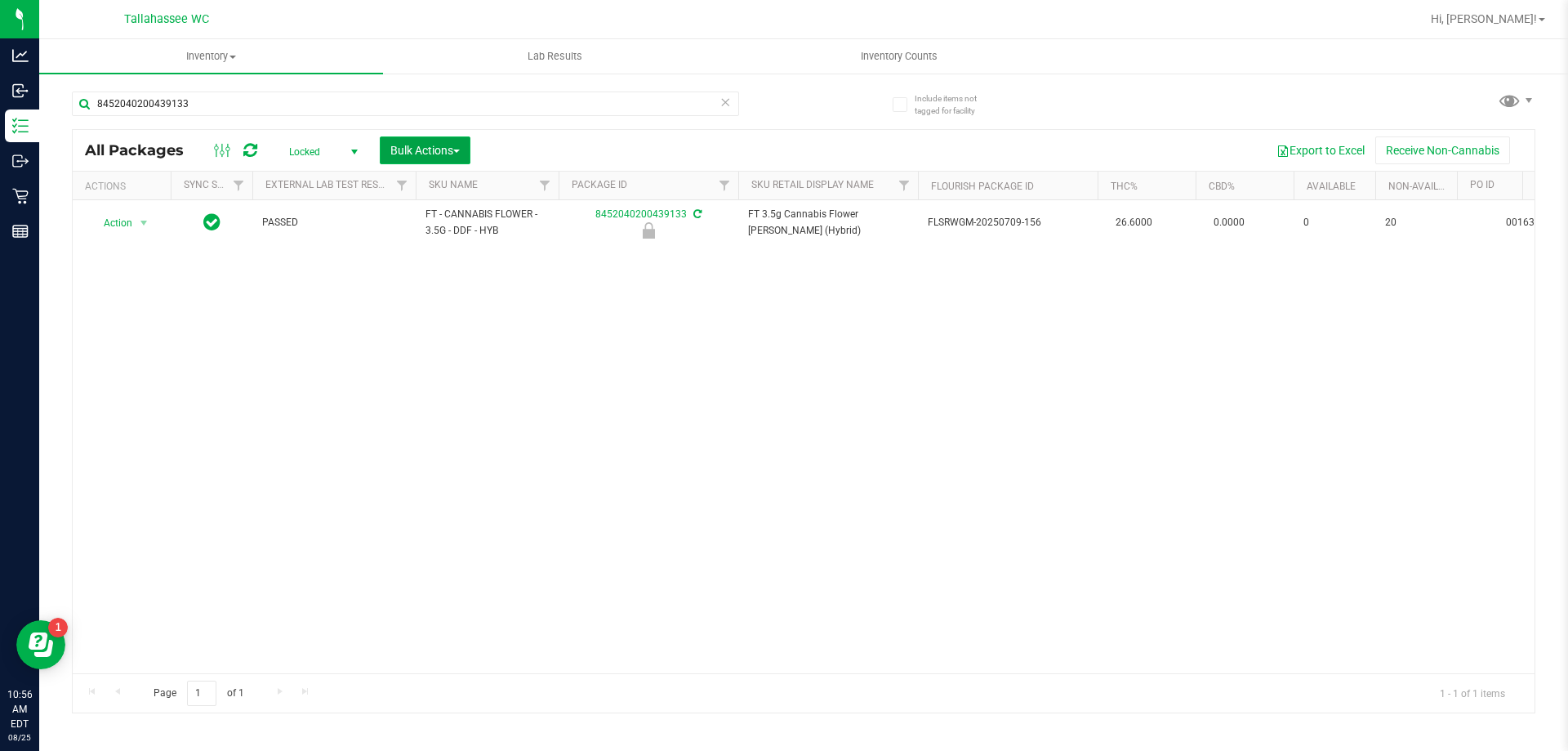
click at [440, 160] on button "Bulk Actions" at bounding box center [426, 150] width 91 height 27
click at [441, 310] on span "Lock/Unlock packages" at bounding box center [445, 307] width 112 height 13
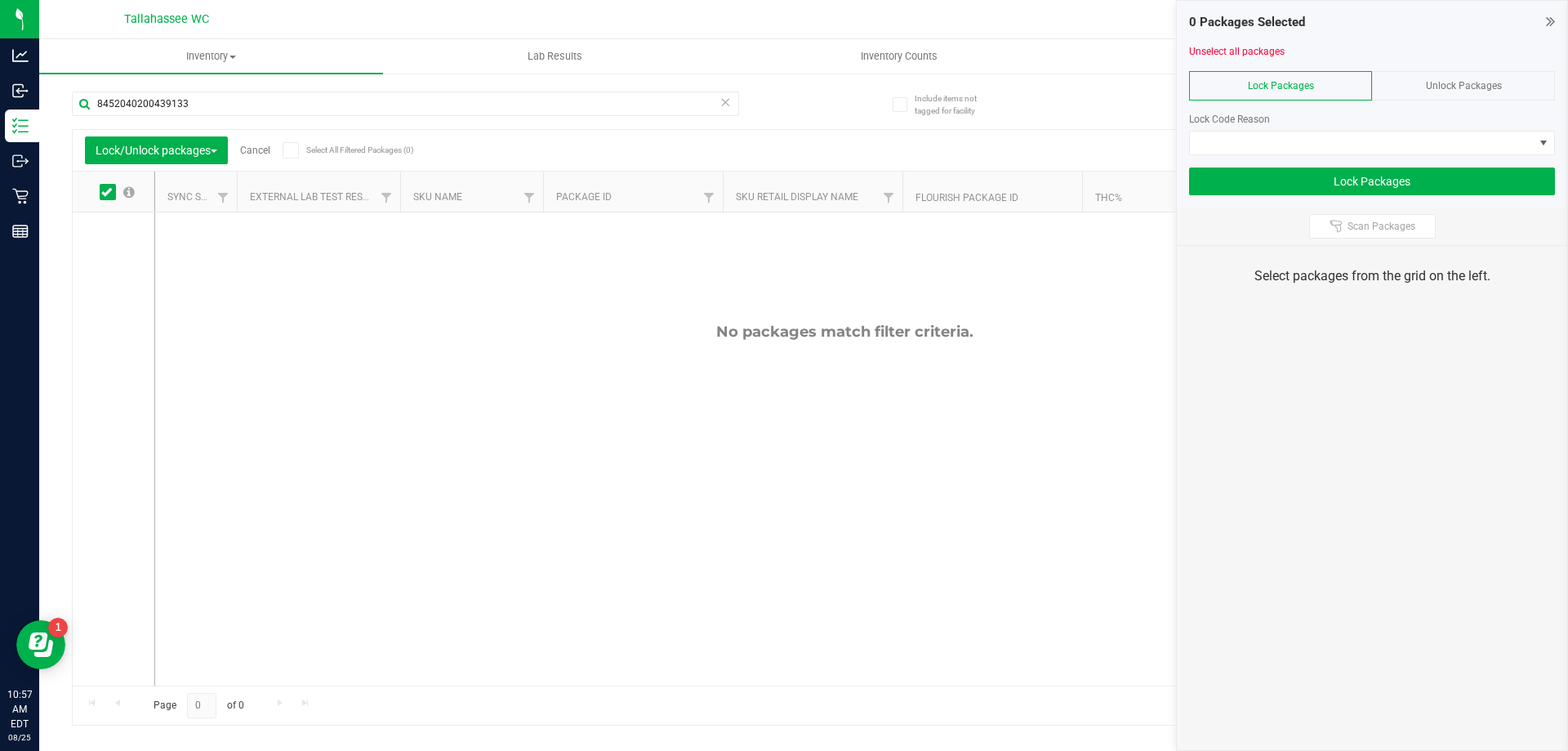
click at [1470, 82] on span "Unlock Packages" at bounding box center [1464, 85] width 76 height 11
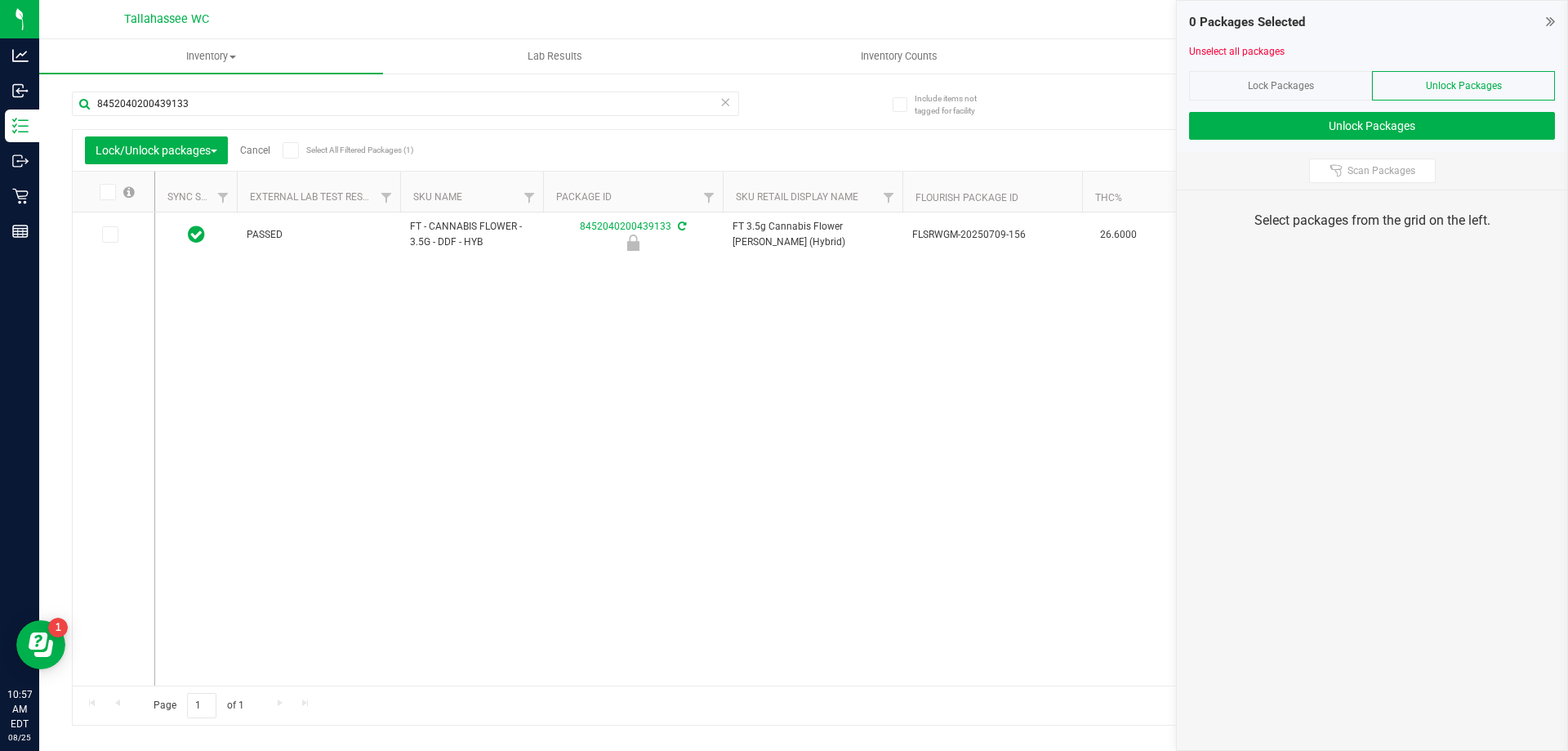
click at [293, 151] on icon at bounding box center [290, 151] width 10 height 0
click at [0, 0] on input "Select All Filtered Packages (1)" at bounding box center [0, 0] width 0 height 0
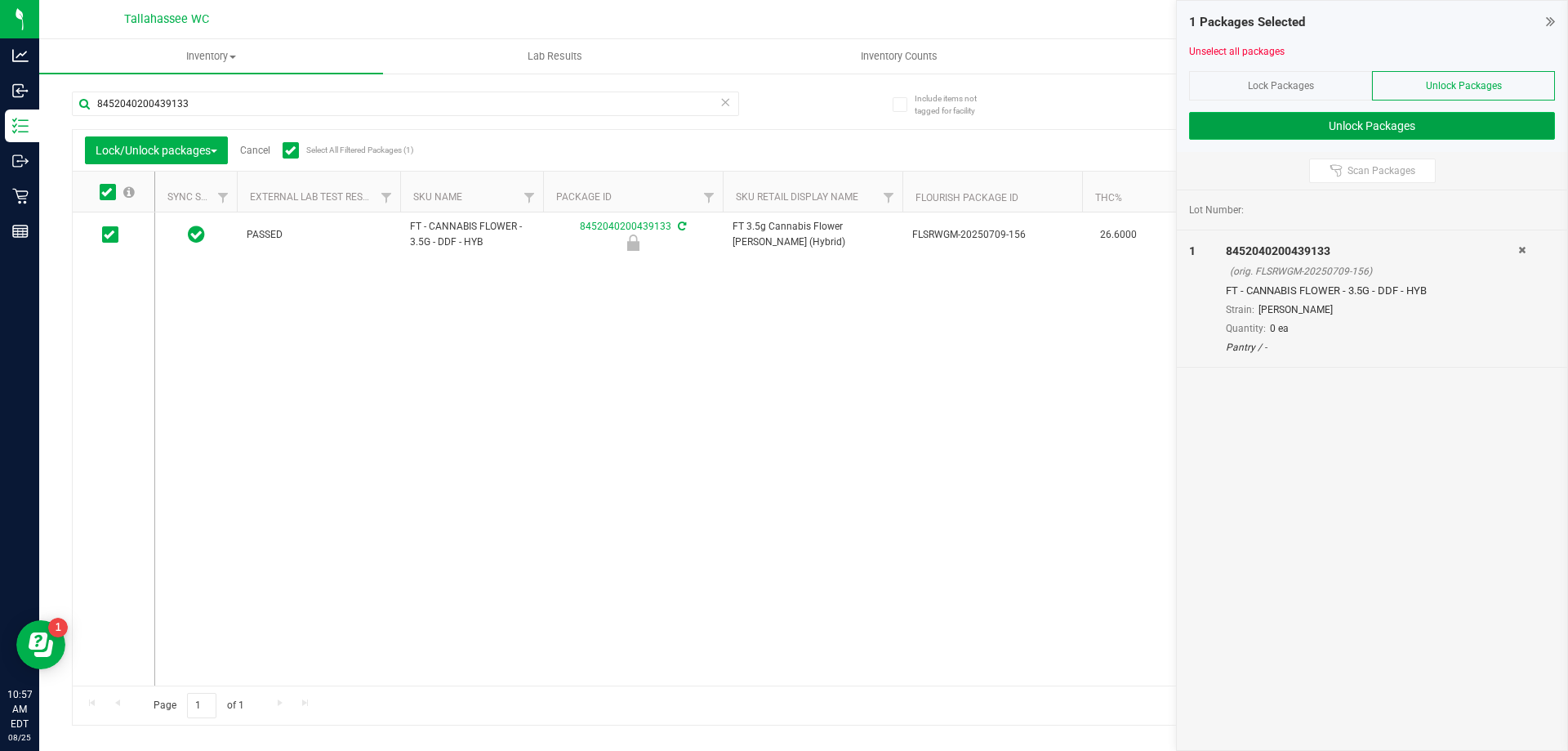
click at [1265, 127] on button "Unlock Packages" at bounding box center [1372, 126] width 366 height 27
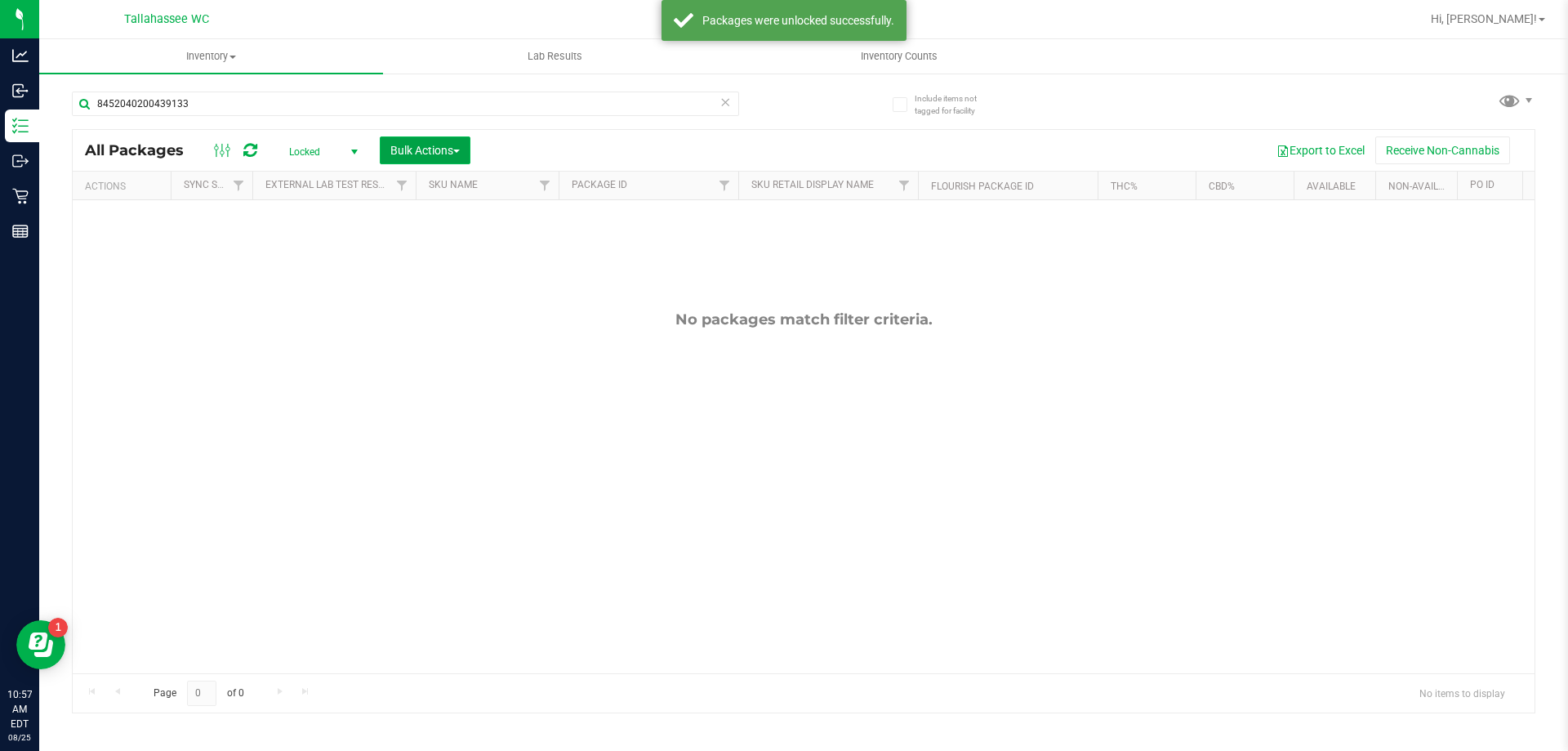
click at [422, 155] on span "Bulk Actions" at bounding box center [425, 150] width 69 height 13
click at [444, 299] on div "Lock/Unlock packages" at bounding box center [456, 309] width 134 height 27
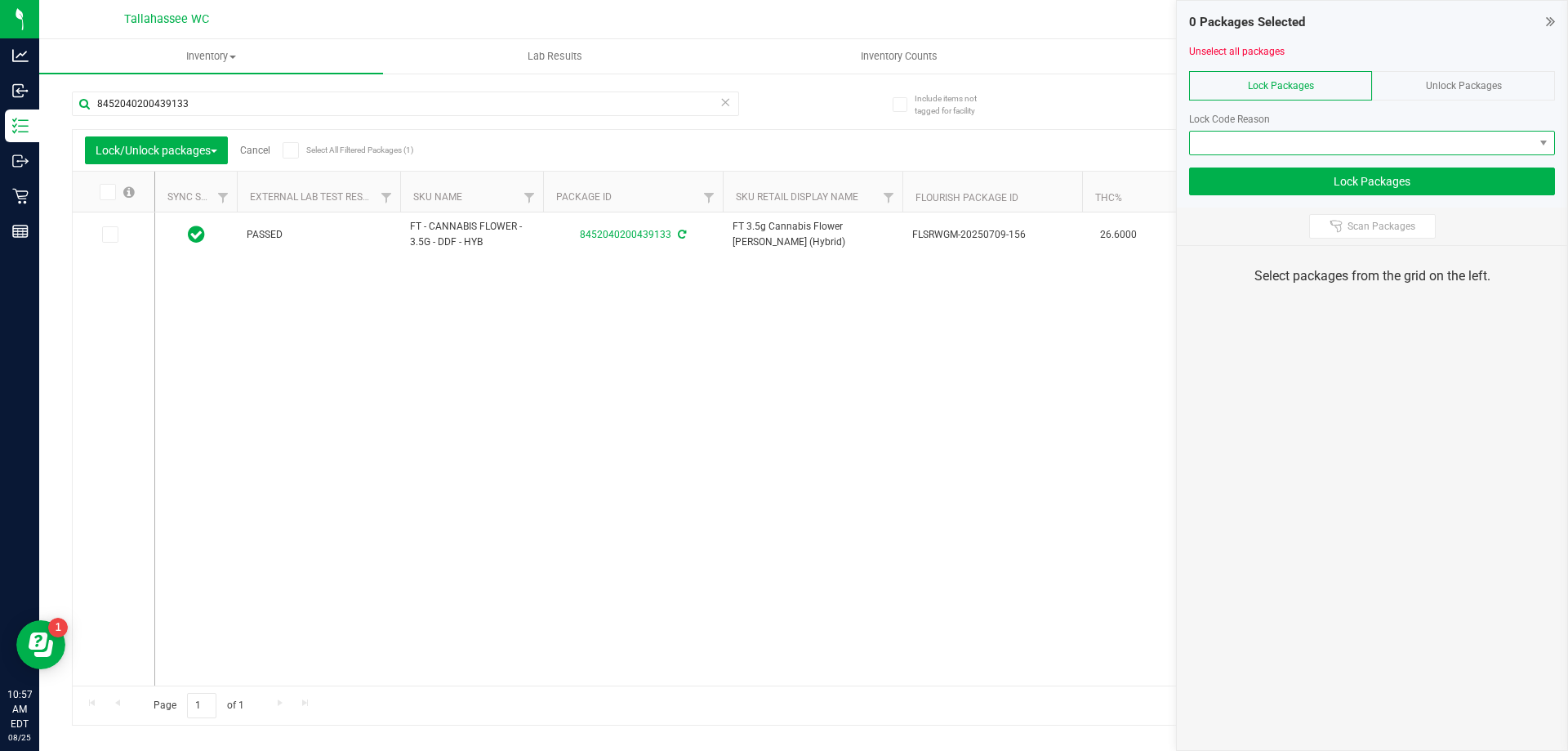
click at [1387, 137] on span at bounding box center [1362, 143] width 344 height 23
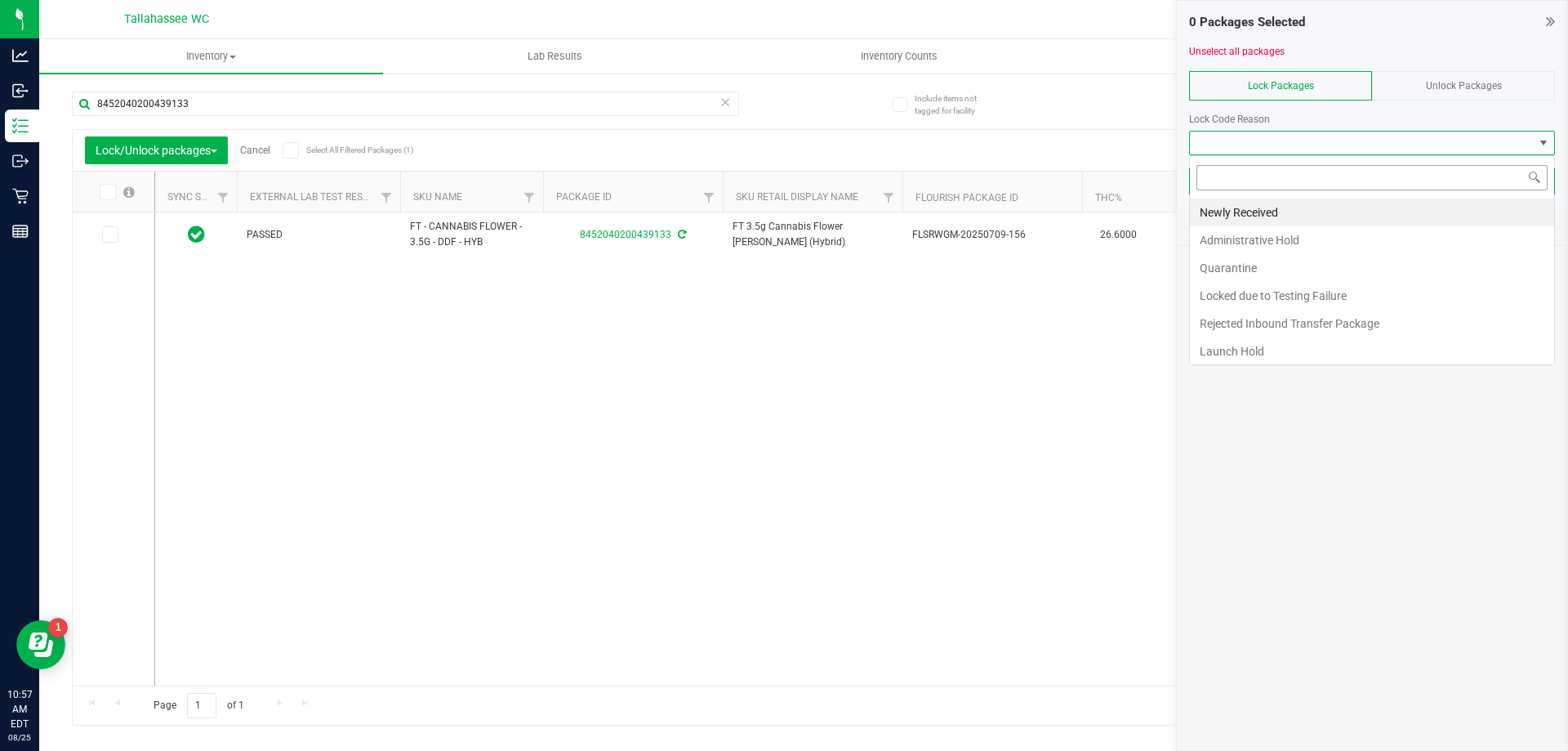
scroll to position [25, 366]
click at [1286, 261] on li "Quarantine" at bounding box center [1372, 268] width 364 height 27
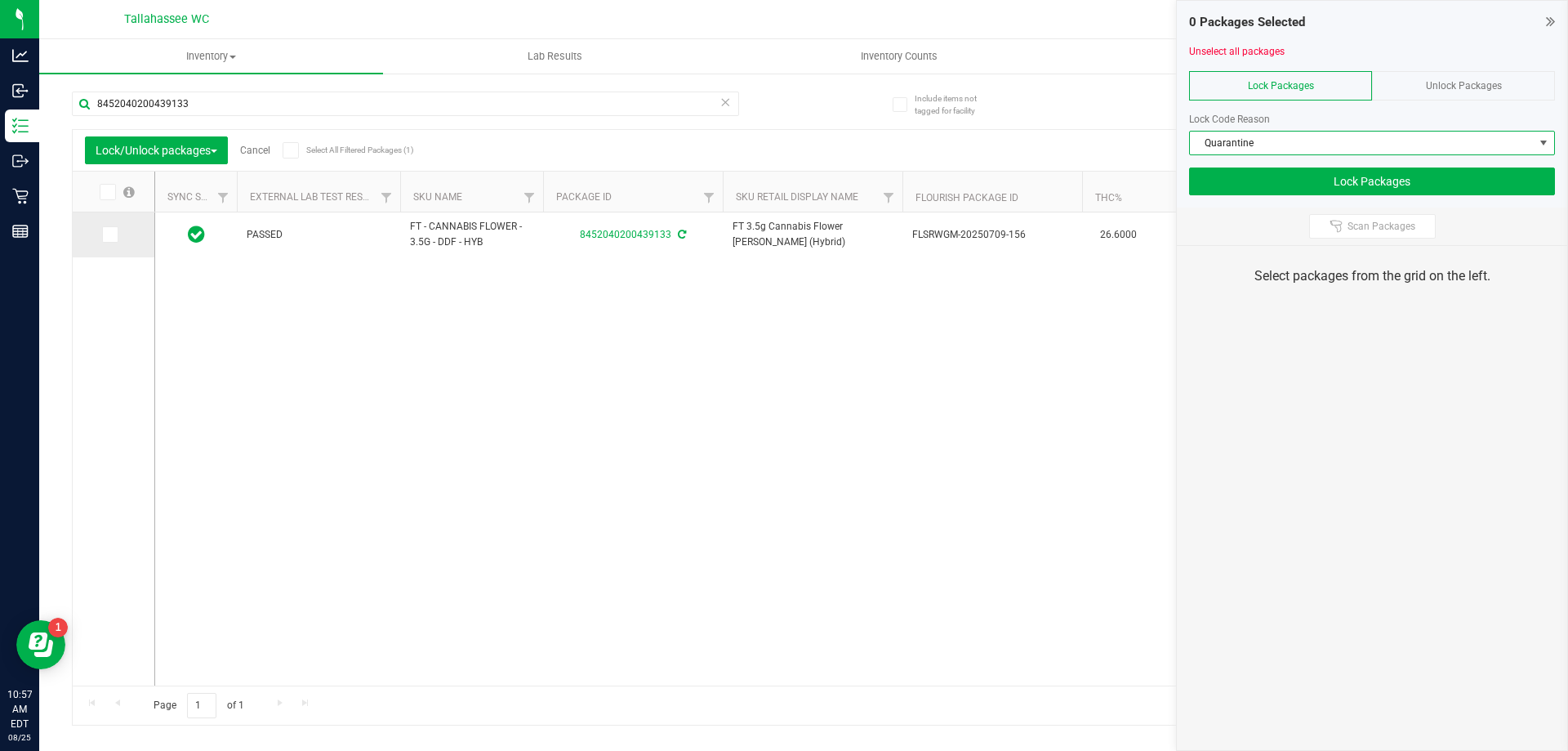
click at [108, 235] on icon at bounding box center [109, 235] width 10 height 0
click at [0, 0] on input "checkbox" at bounding box center [0, 0] width 0 height 0
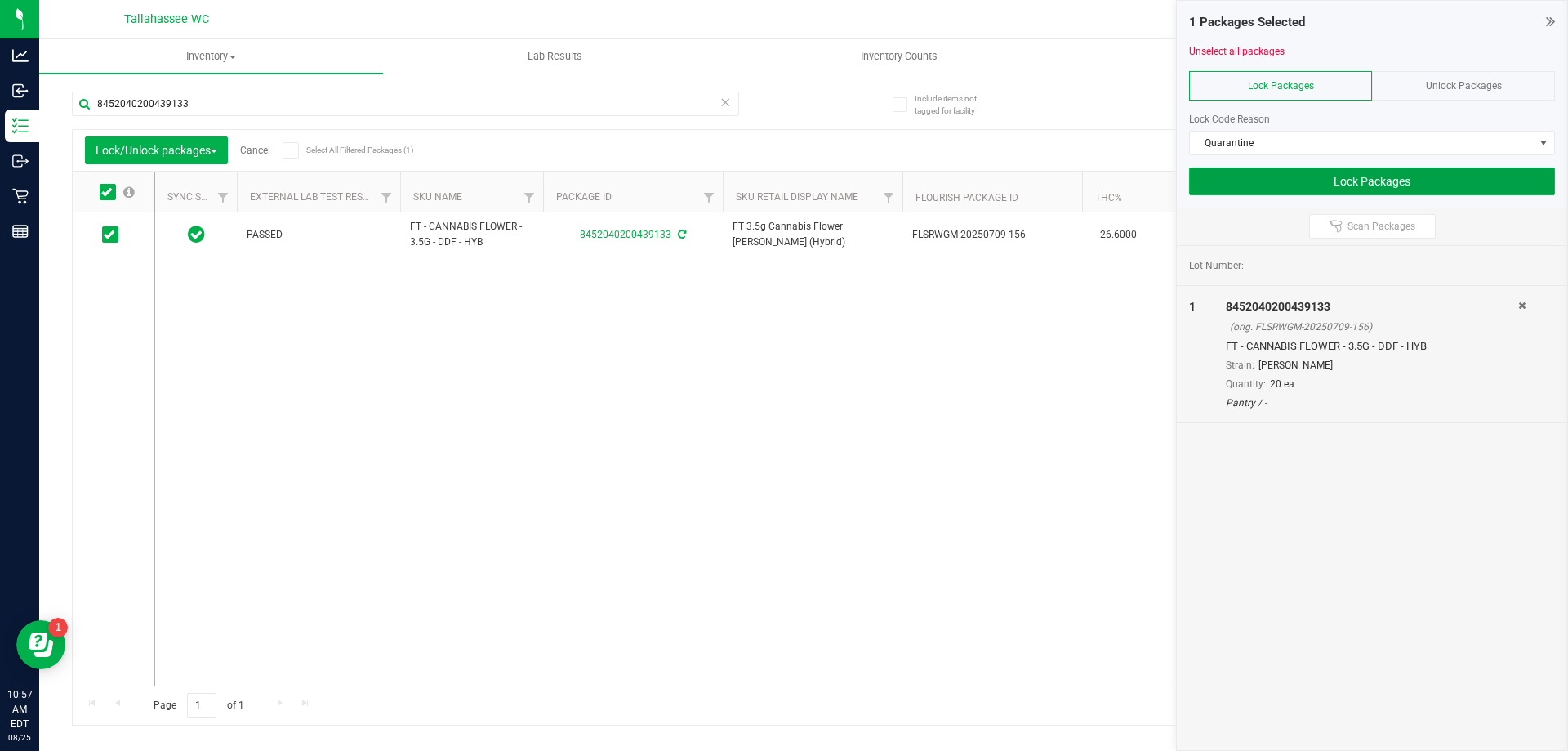
click at [1486, 183] on button "Lock Packages" at bounding box center [1372, 182] width 366 height 27
